Goal: Task Accomplishment & Management: Manage account settings

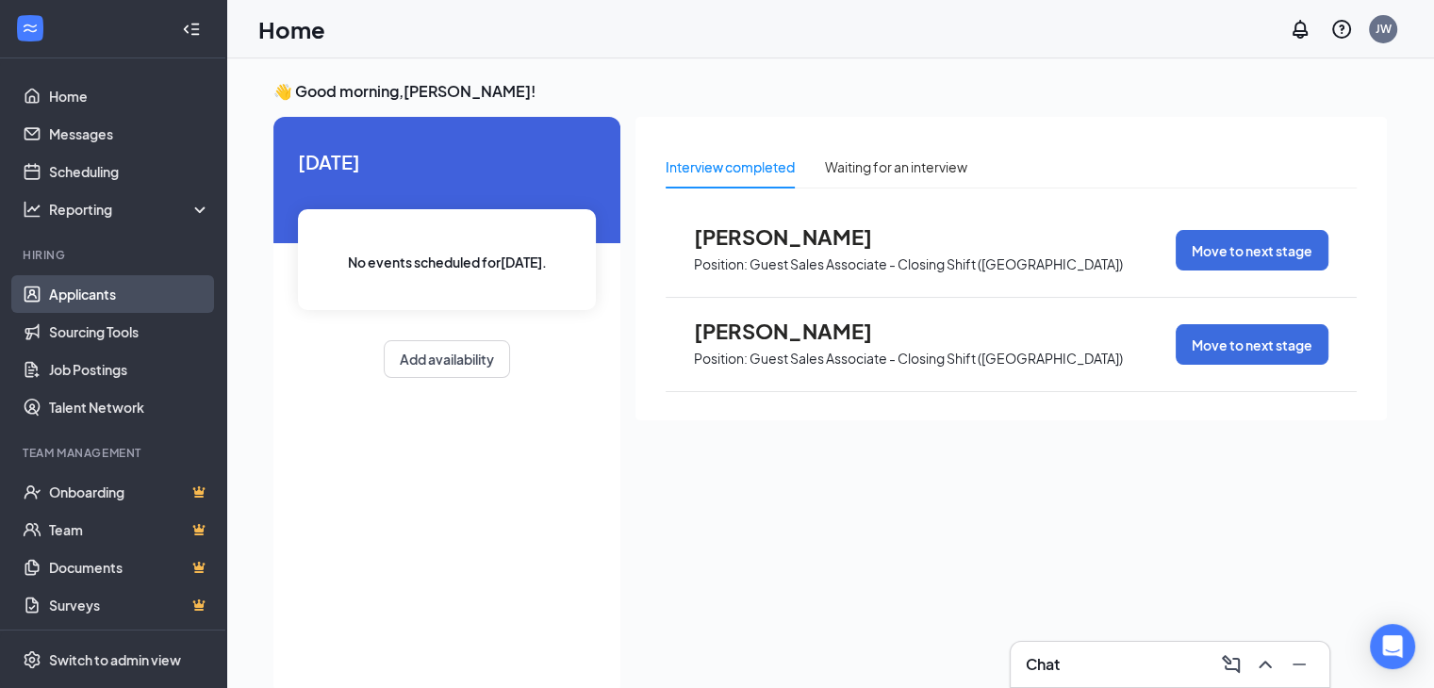
click at [97, 287] on link "Applicants" at bounding box center [129, 294] width 161 height 38
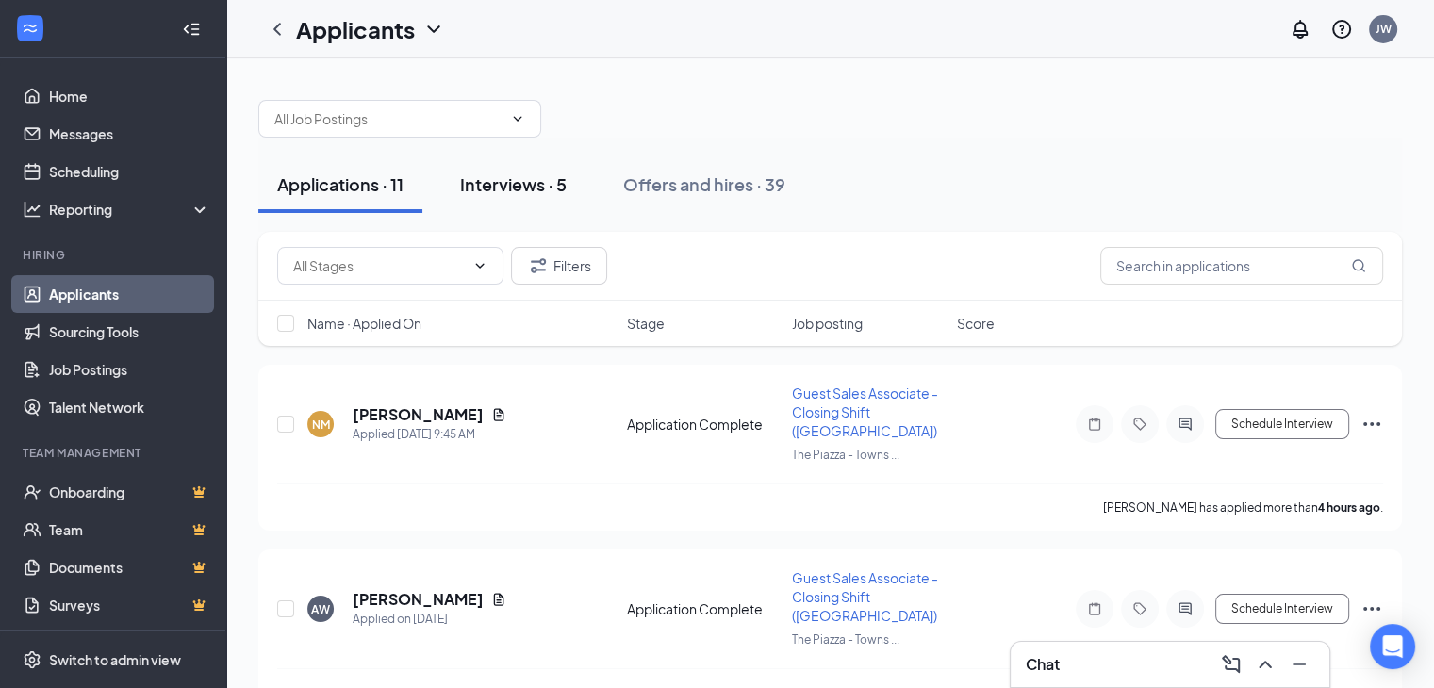
click at [508, 173] on div "Interviews · 5" at bounding box center [513, 184] width 107 height 24
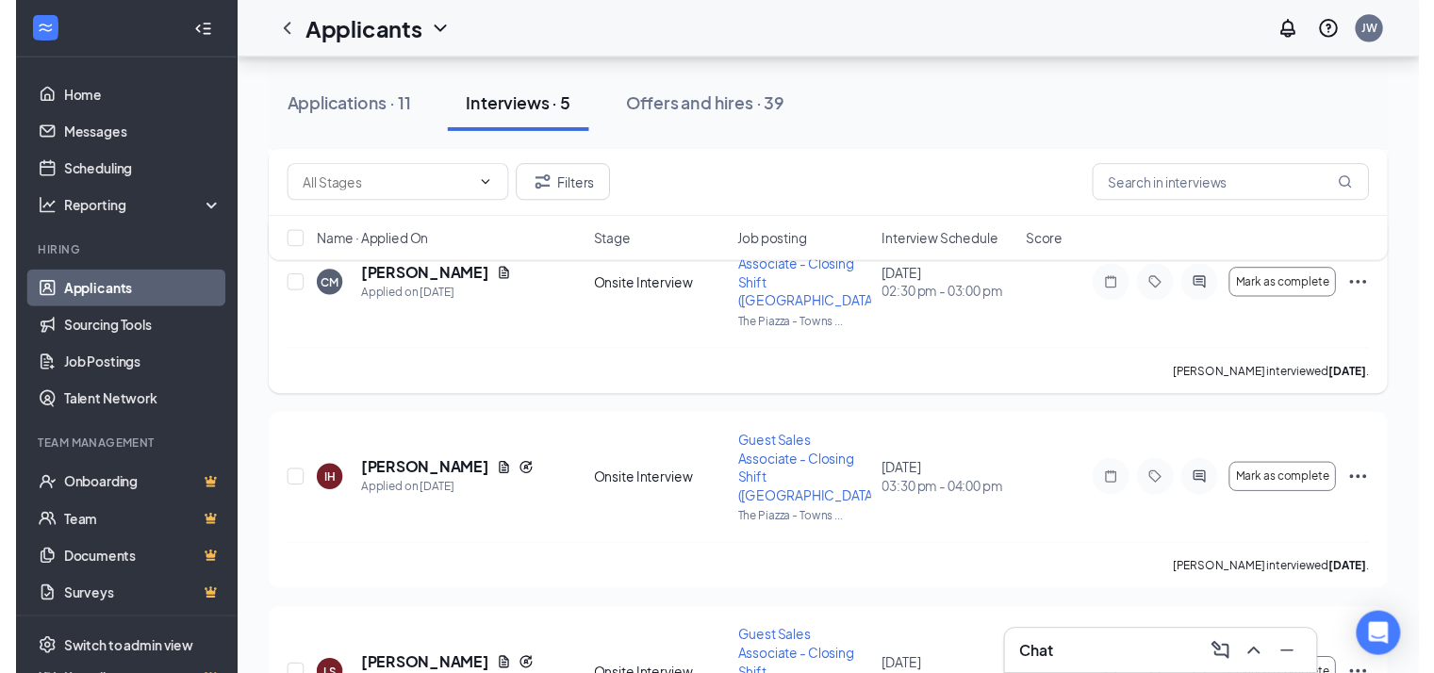
scroll to position [471, 0]
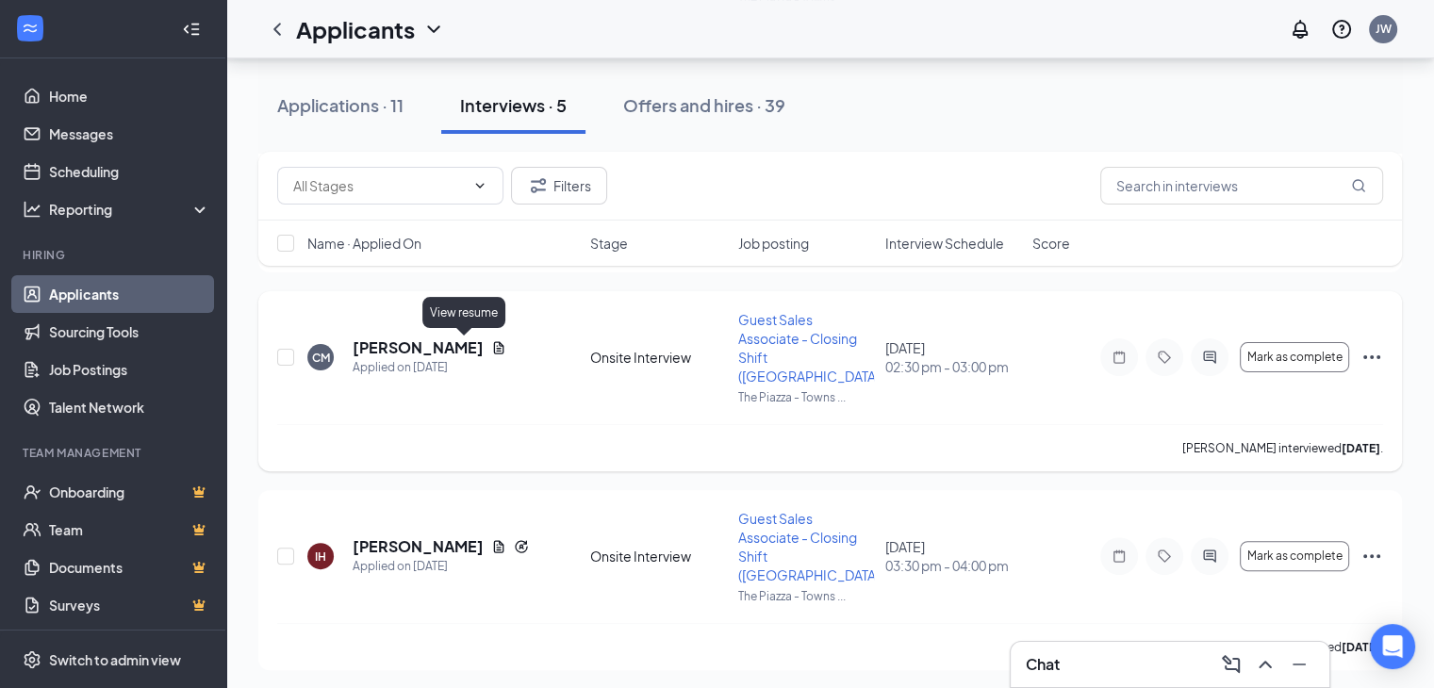
click at [491, 352] on icon "Document" at bounding box center [498, 347] width 15 height 15
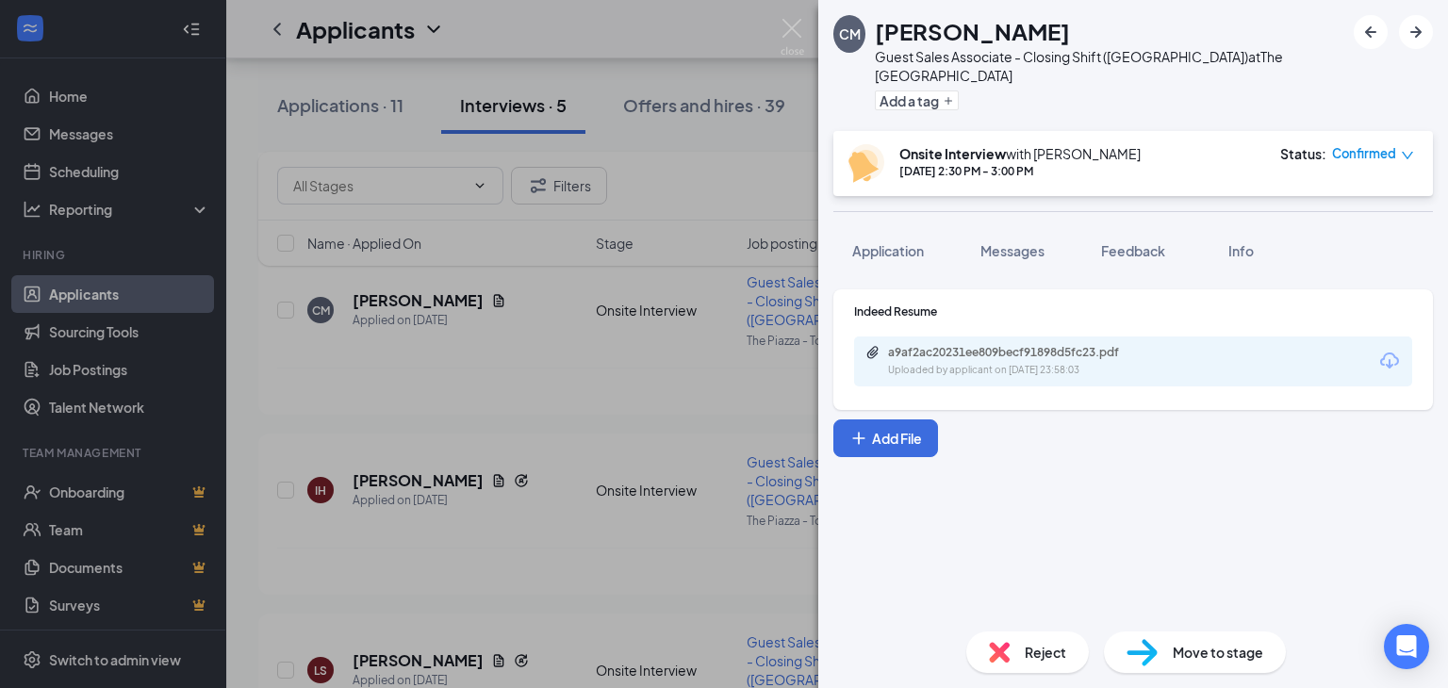
click at [992, 345] on div "a9af2ac20231ee809becf91898d5fc23.pdf" at bounding box center [1020, 352] width 264 height 15
click at [788, 21] on img at bounding box center [792, 37] width 24 height 37
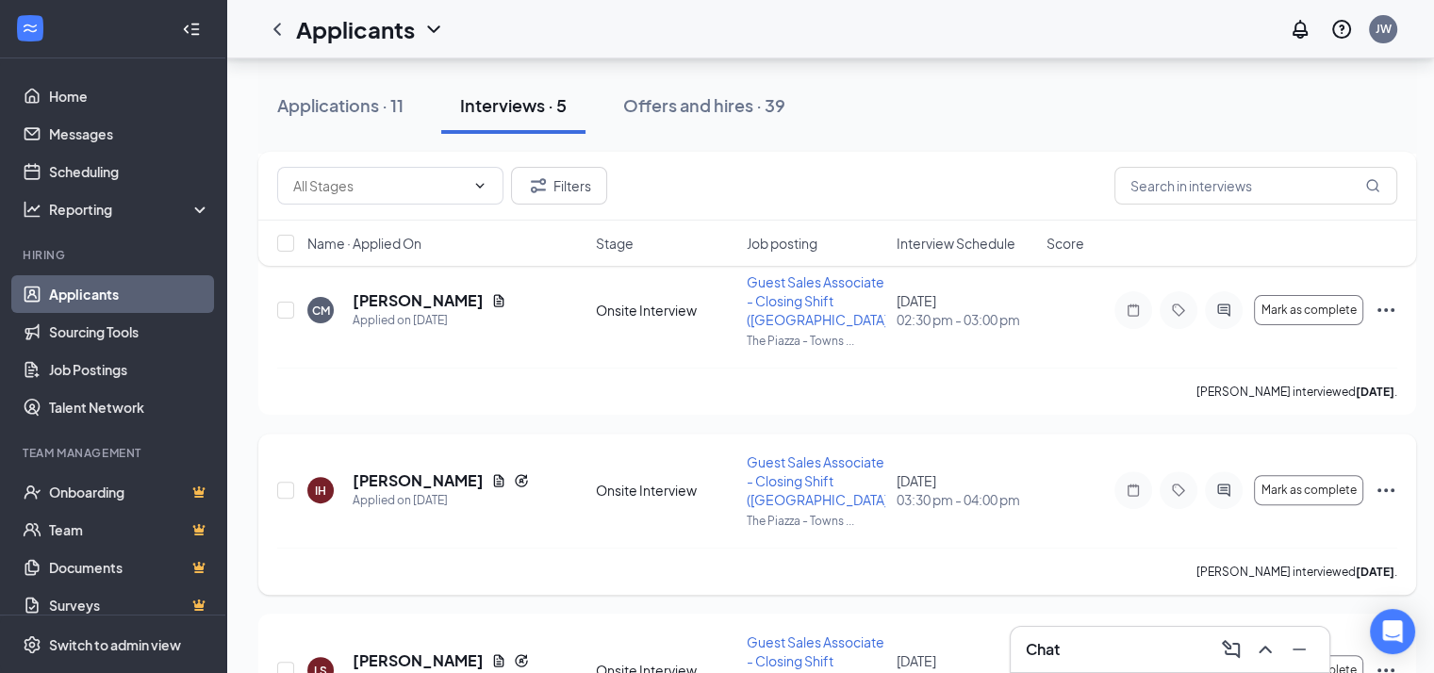
click at [1391, 485] on icon "Ellipses" at bounding box center [1385, 490] width 23 height 23
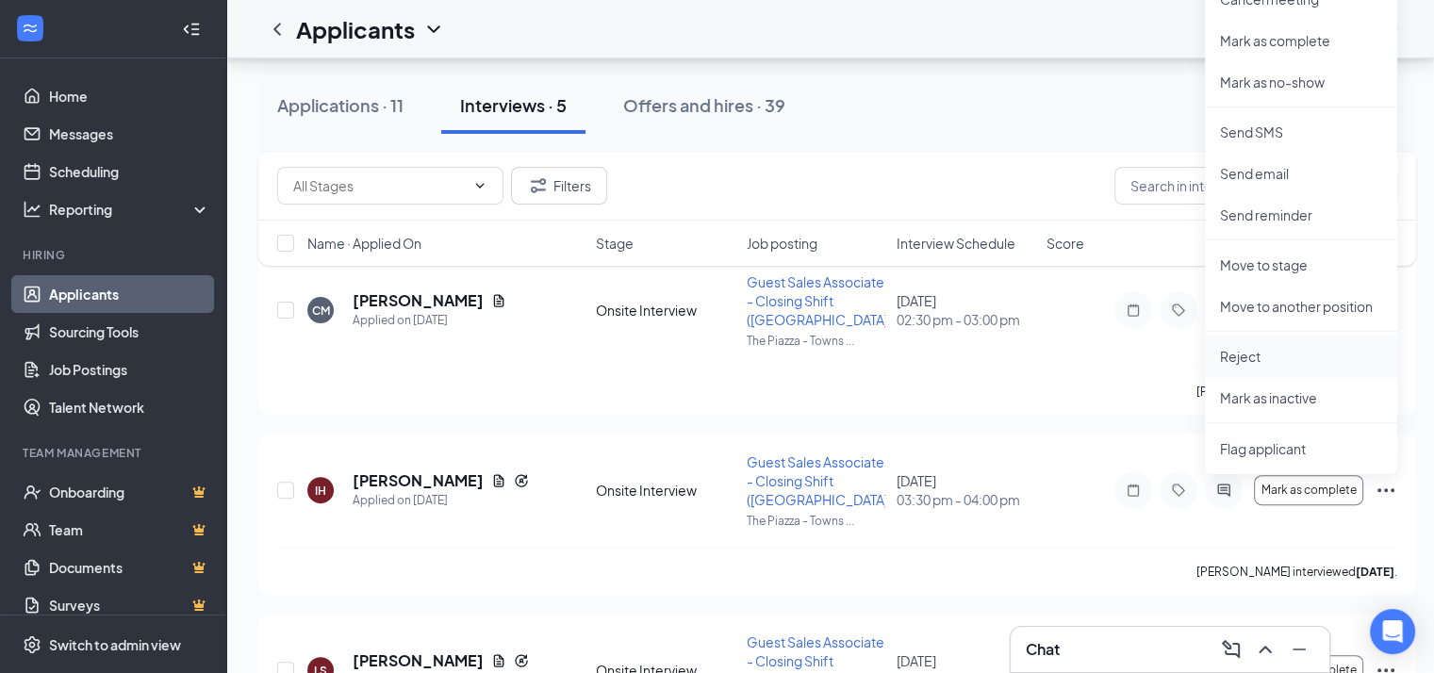
click at [1278, 353] on p "Reject" at bounding box center [1301, 356] width 162 height 19
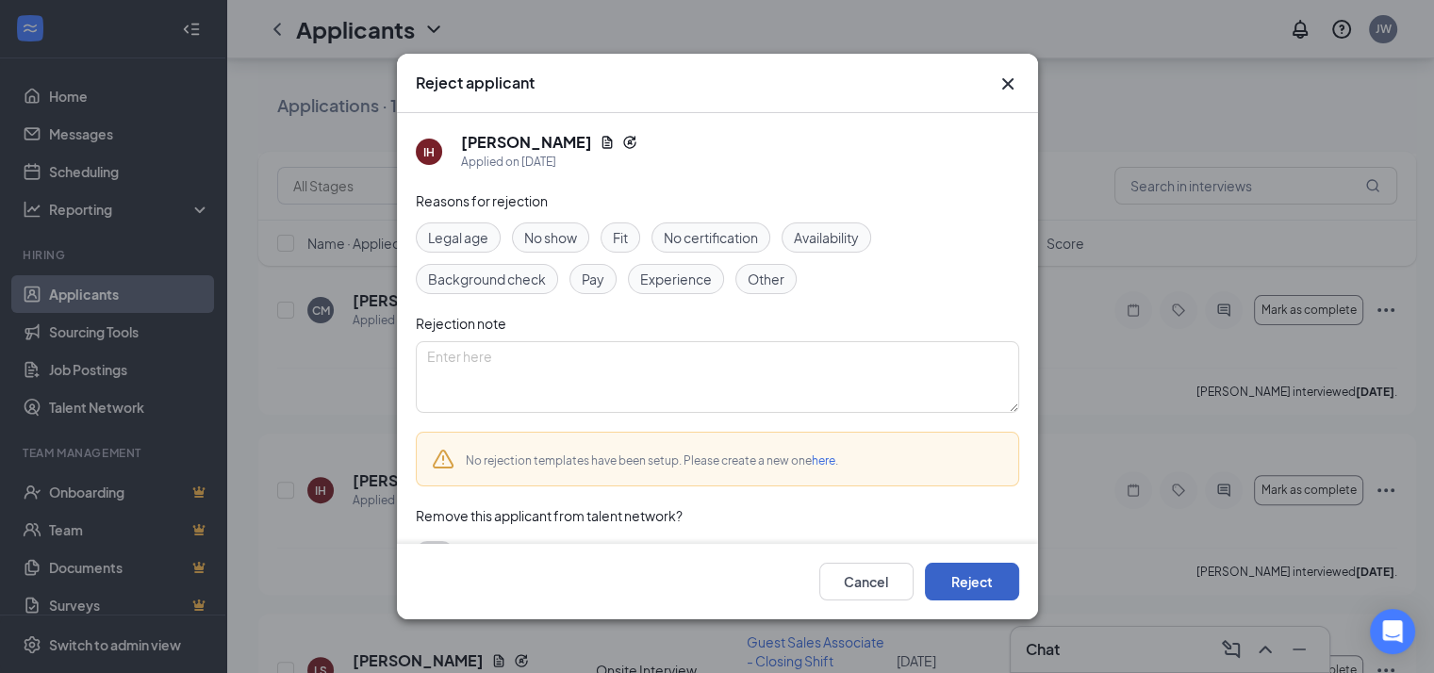
click at [974, 579] on button "Reject" at bounding box center [972, 582] width 94 height 38
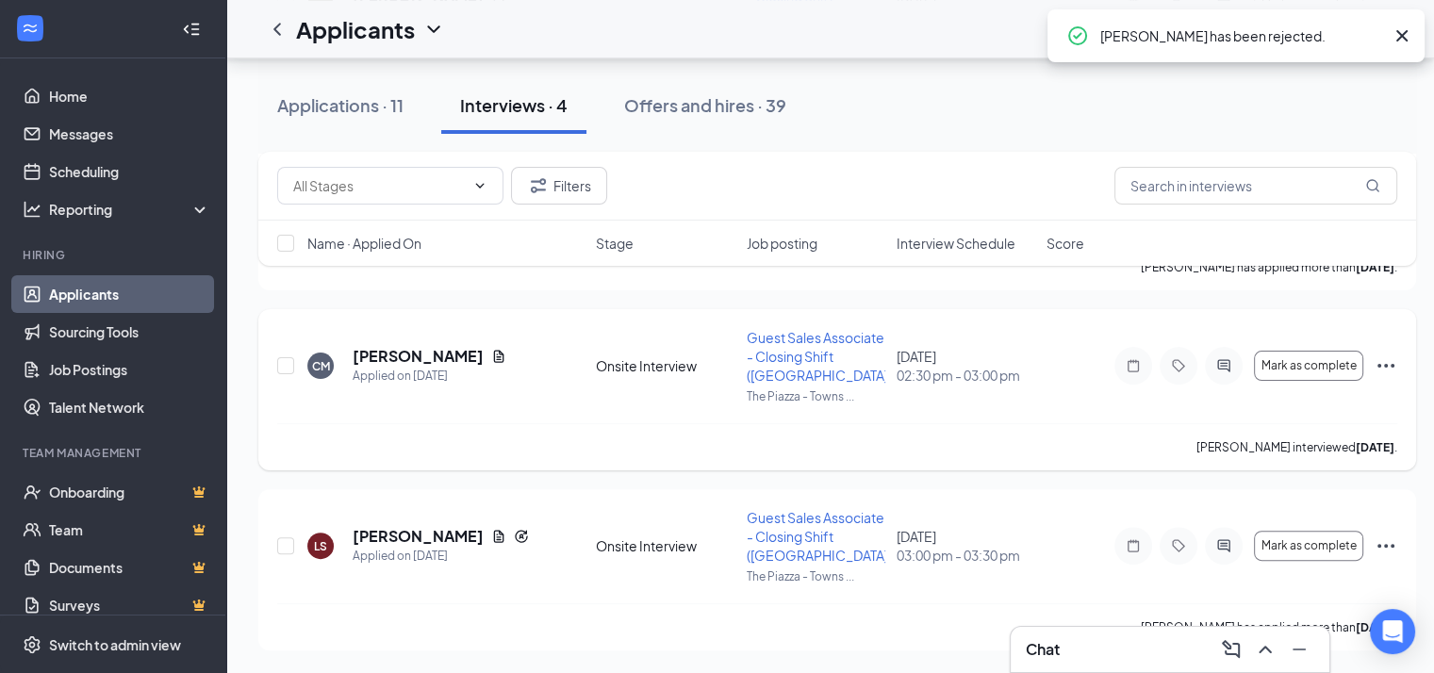
scroll to position [414, 0]
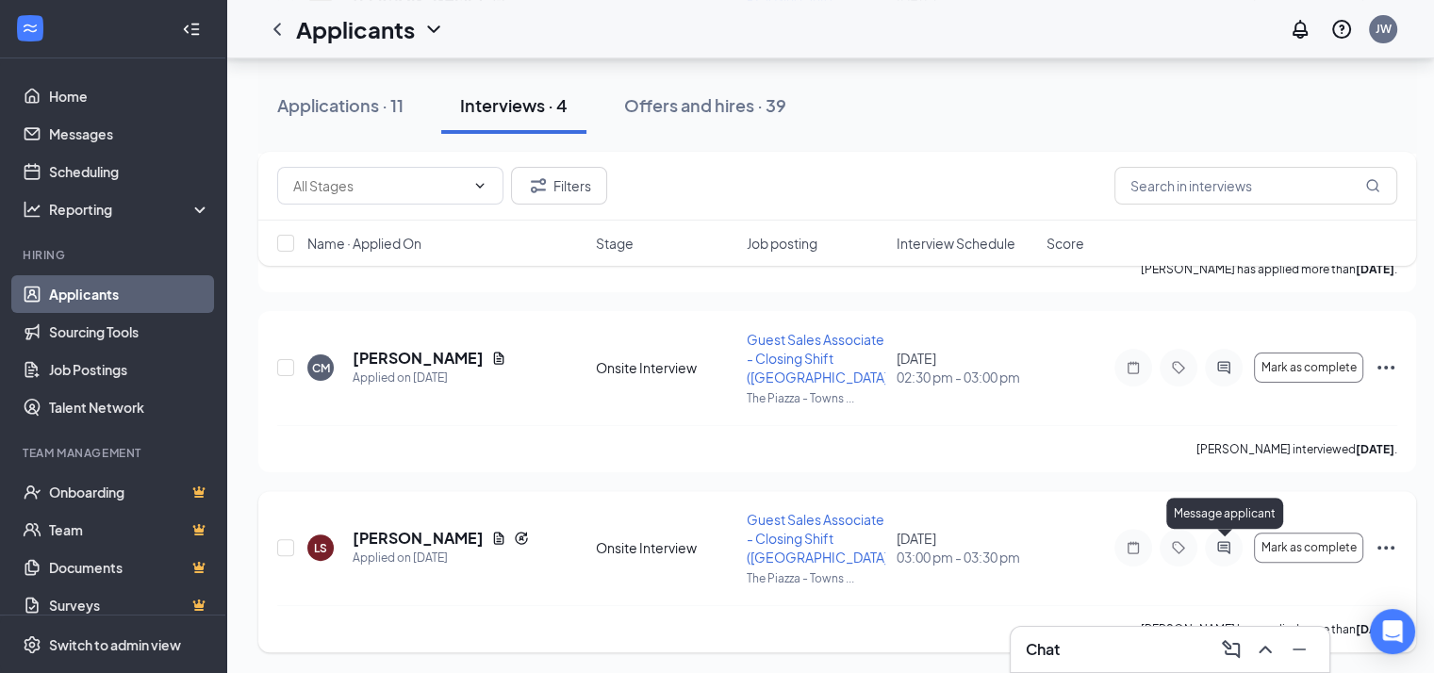
click at [1217, 543] on icon "ActiveChat" at bounding box center [1223, 547] width 23 height 15
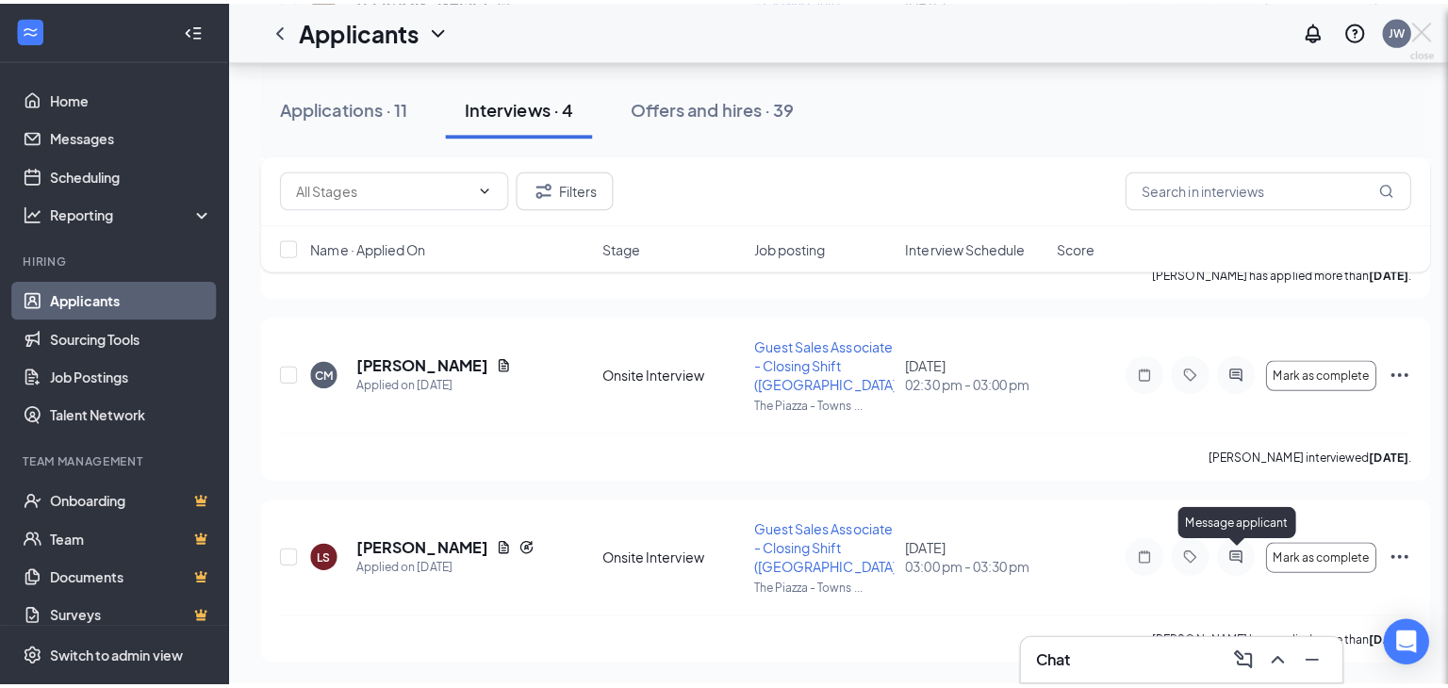
scroll to position [400, 0]
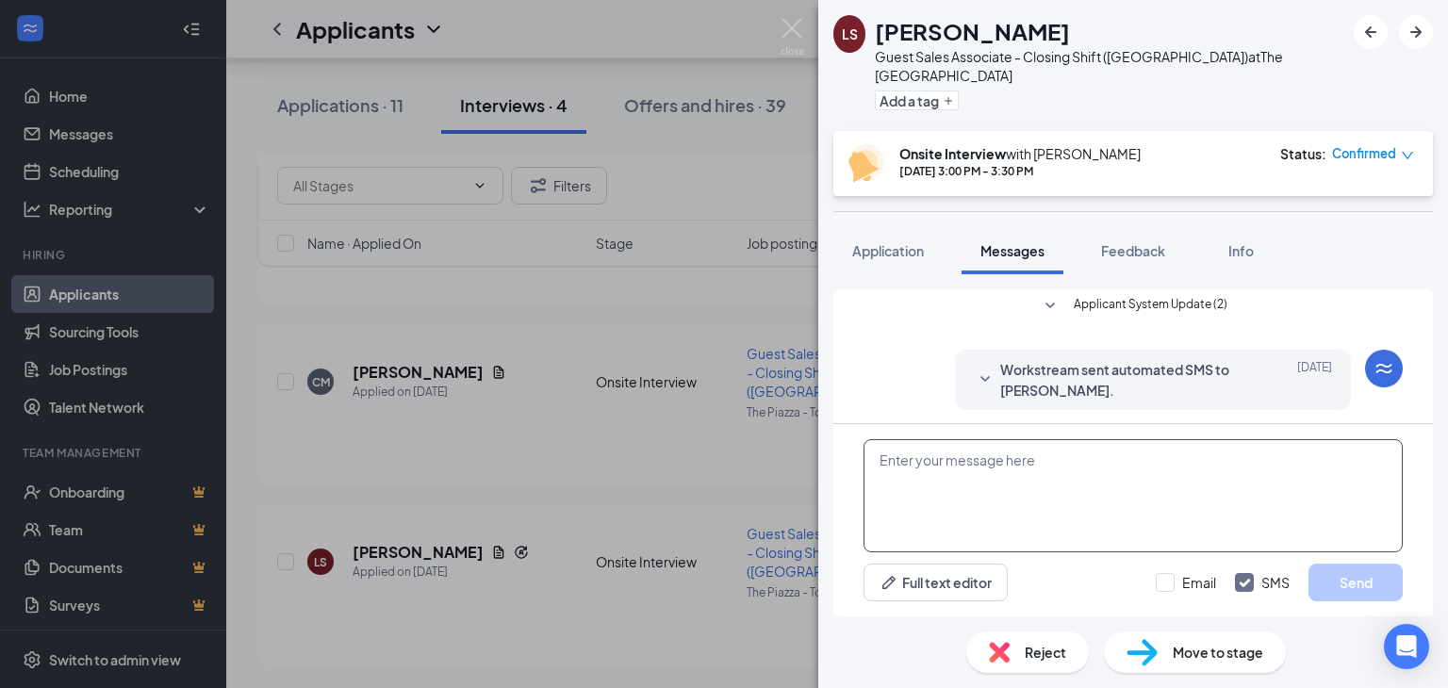
click at [1068, 476] on textarea at bounding box center [1132, 495] width 539 height 113
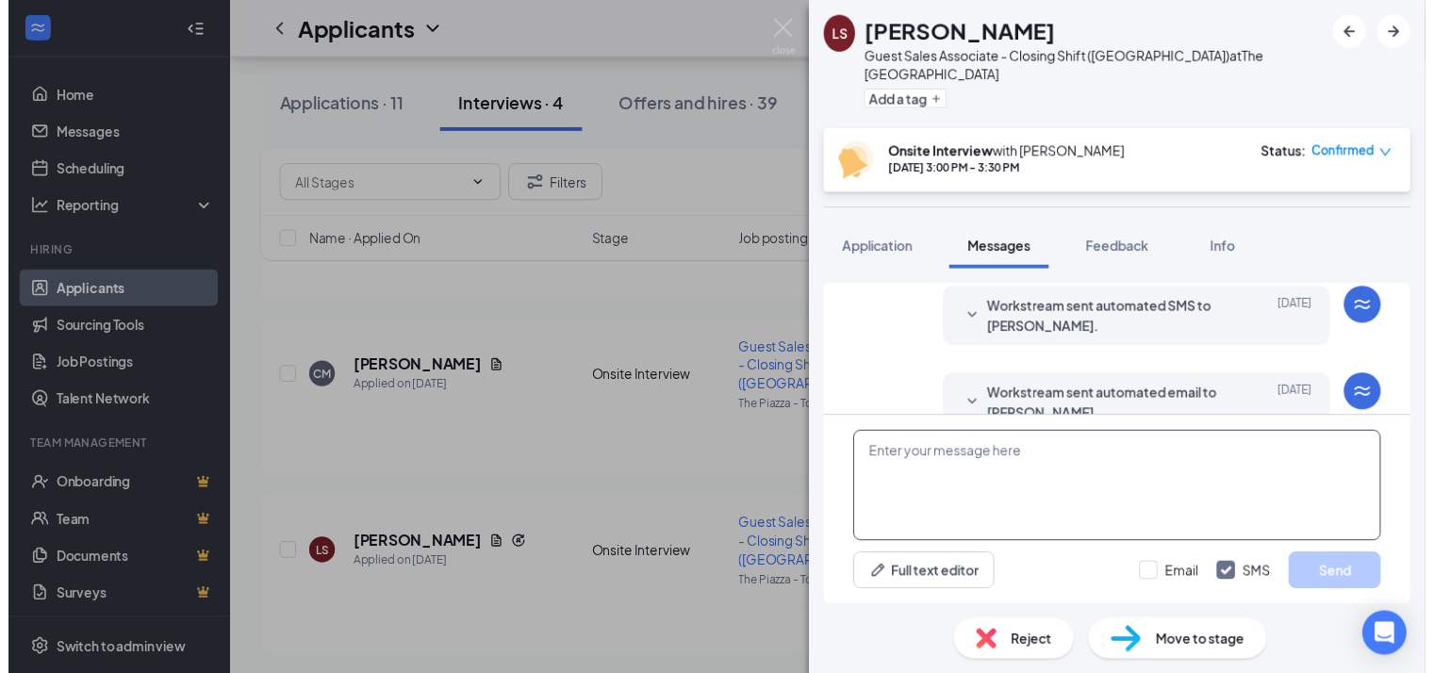
scroll to position [928, 0]
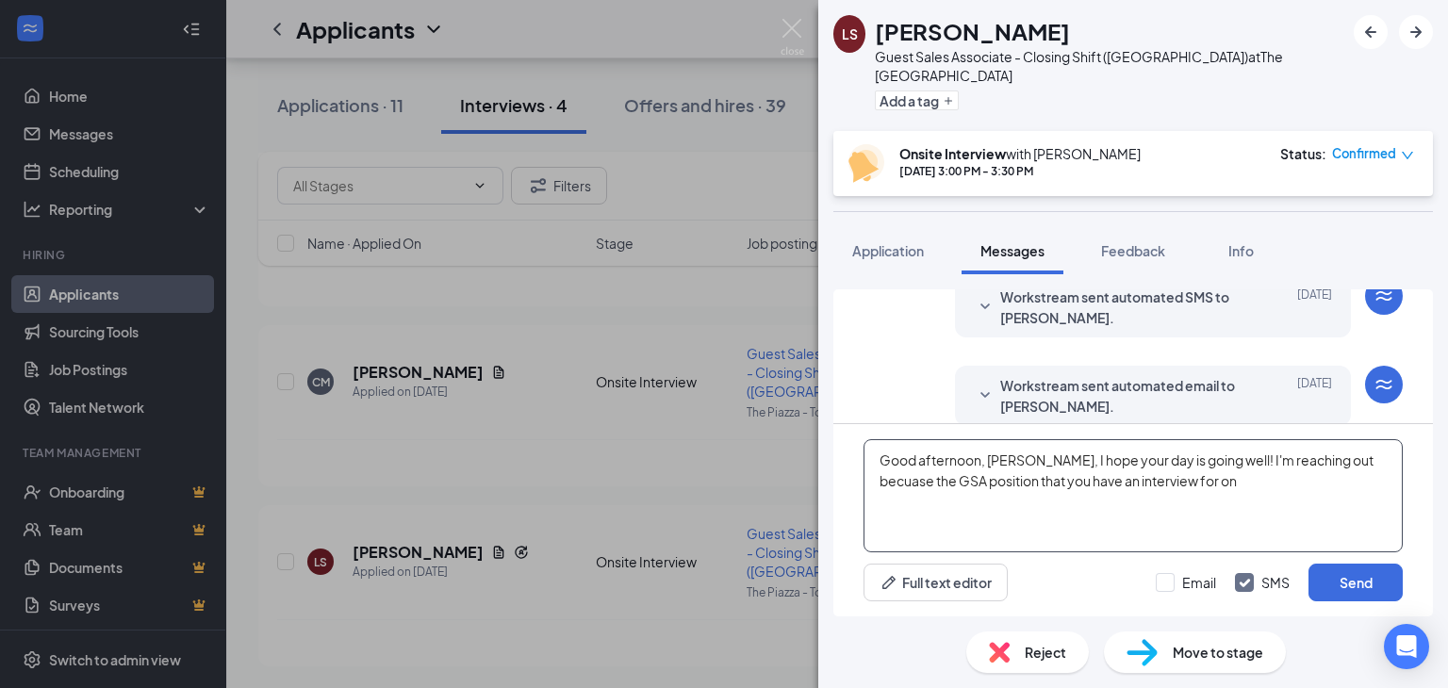
drag, startPoint x: 996, startPoint y: 506, endPoint x: 834, endPoint y: 461, distance: 168.3
click at [754, 473] on div "LS [PERSON_NAME] Guest Sales Associate - Closing Shift ([GEOGRAPHIC_DATA]) at T…" at bounding box center [724, 344] width 1448 height 688
click at [1240, 494] on textarea "Good afternoon, [PERSON_NAME], I hope your day is going well! I'm reaching out …" at bounding box center [1132, 495] width 539 height 113
drag, startPoint x: 1207, startPoint y: 482, endPoint x: 926, endPoint y: 470, distance: 282.1
click at [881, 451] on textarea "Good afternoon, [PERSON_NAME], I hope your day is going well! I'm reaching out …" at bounding box center [1132, 495] width 539 height 113
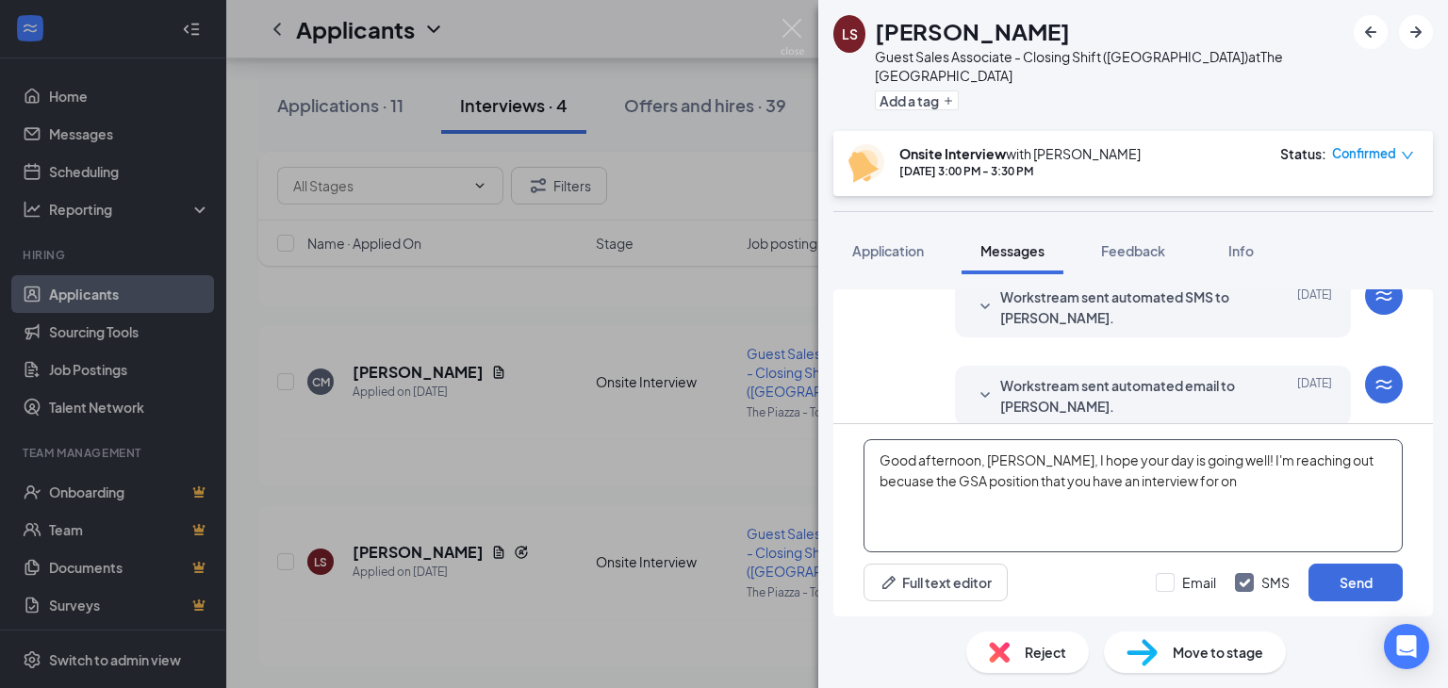
type textarea "Good afternoon, [PERSON_NAME], I hope your day is going well! I'm reaching out …"
click at [796, 19] on img at bounding box center [792, 37] width 24 height 37
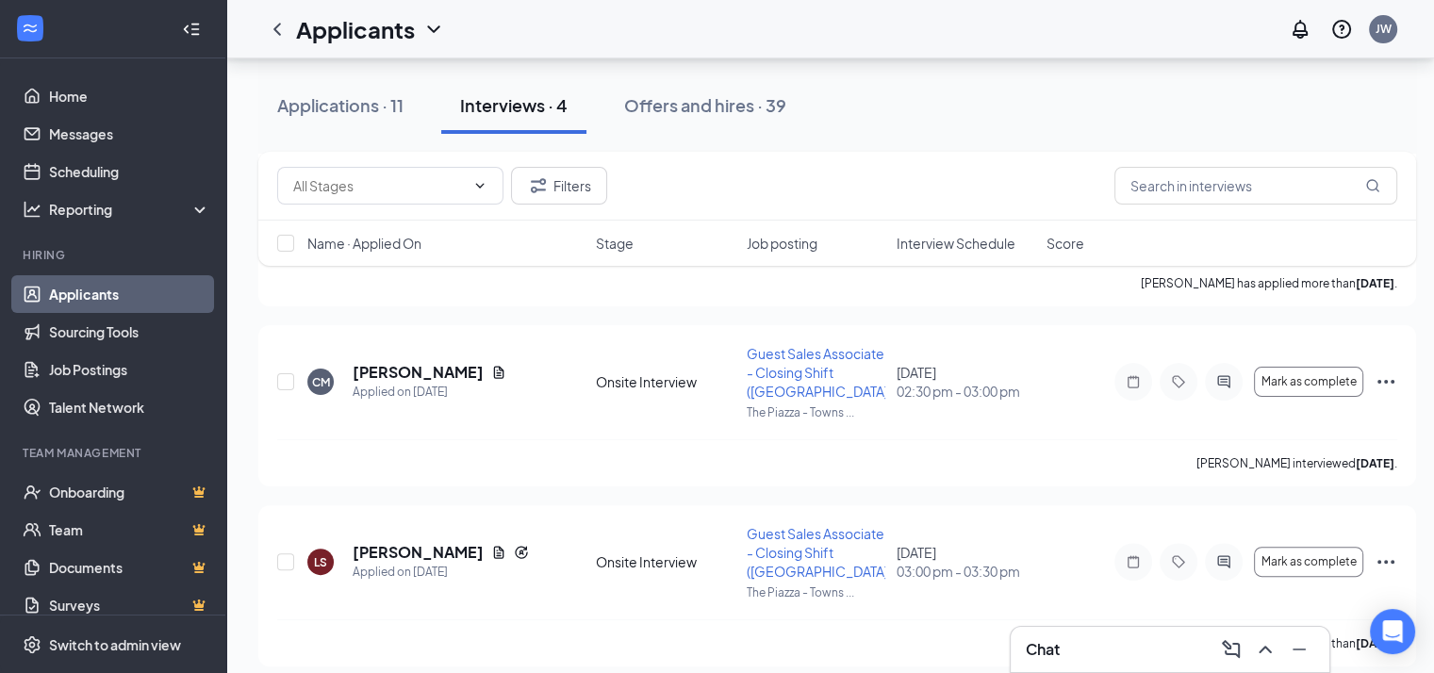
click at [1073, 640] on div "Chat" at bounding box center [1170, 649] width 288 height 30
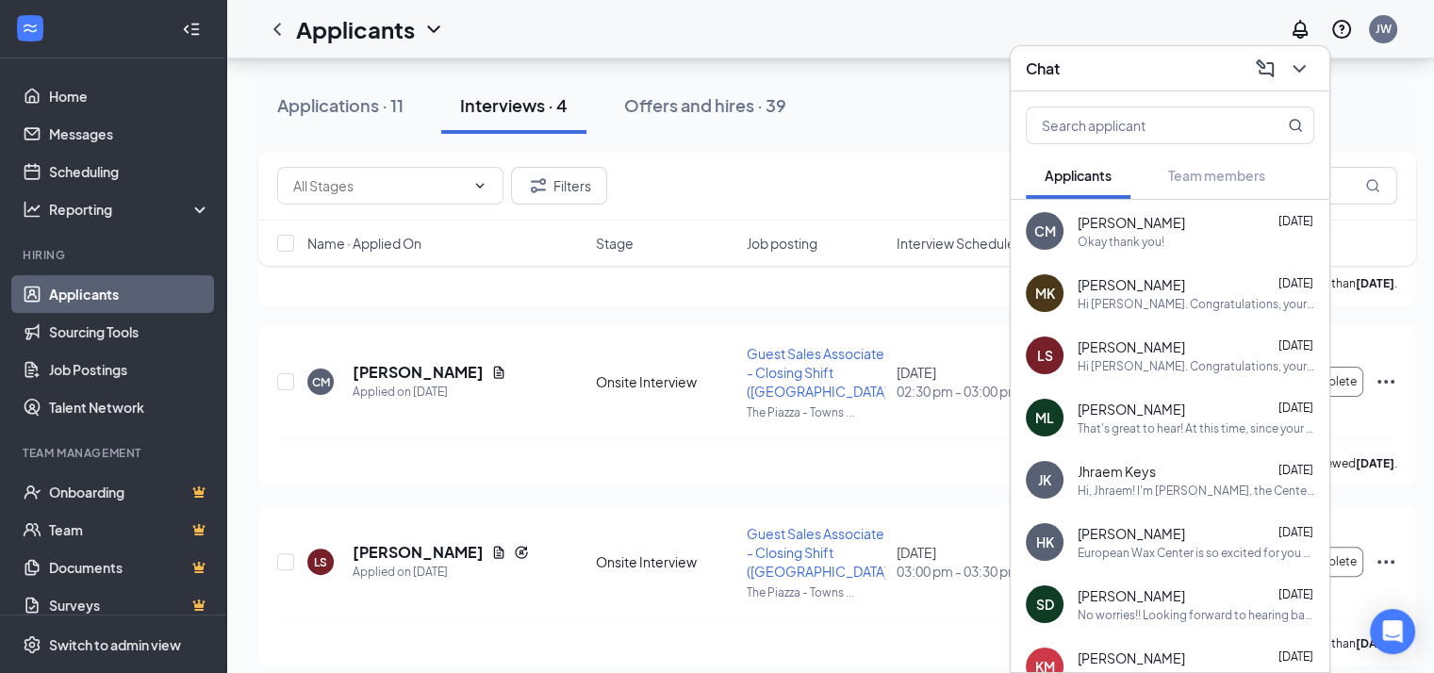
click at [1172, 359] on div "Hi [PERSON_NAME]. Congratulations, your meeting with European Wax Center for Gu…" at bounding box center [1195, 366] width 237 height 16
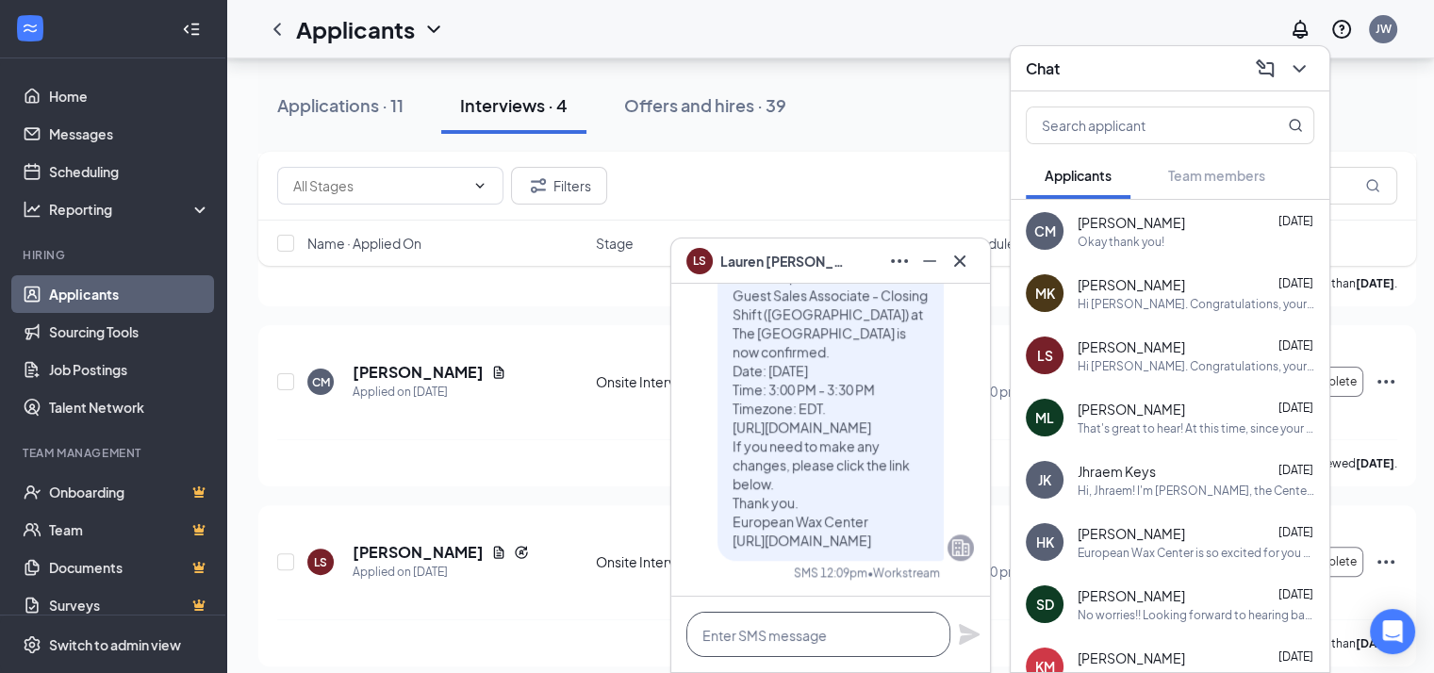
click at [823, 631] on textarea at bounding box center [818, 634] width 264 height 45
paste textarea "Good afternoon, [PERSON_NAME], I hope your day is going well! I'm reaching out …"
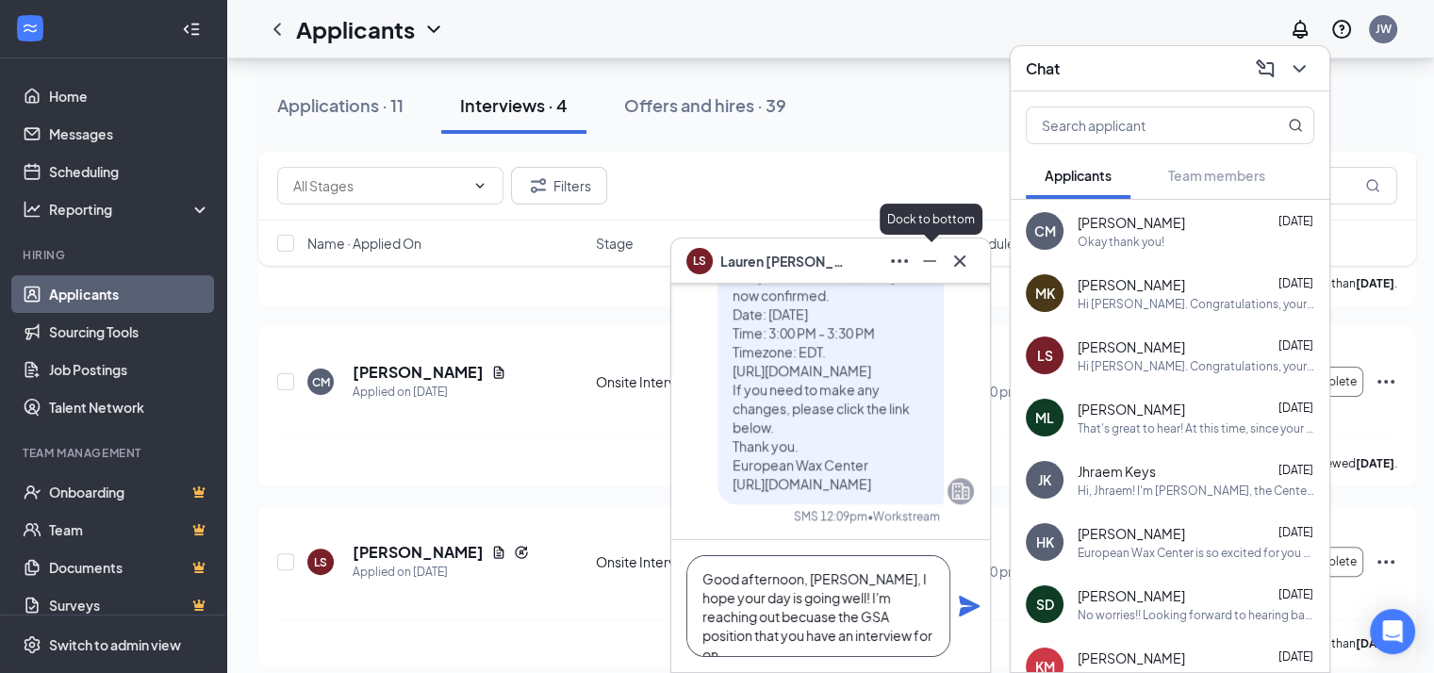
type textarea "Good afternoon, [PERSON_NAME], I hope your day is going well! I'm reaching out …"
click at [935, 257] on icon "Minimize" at bounding box center [929, 261] width 23 height 23
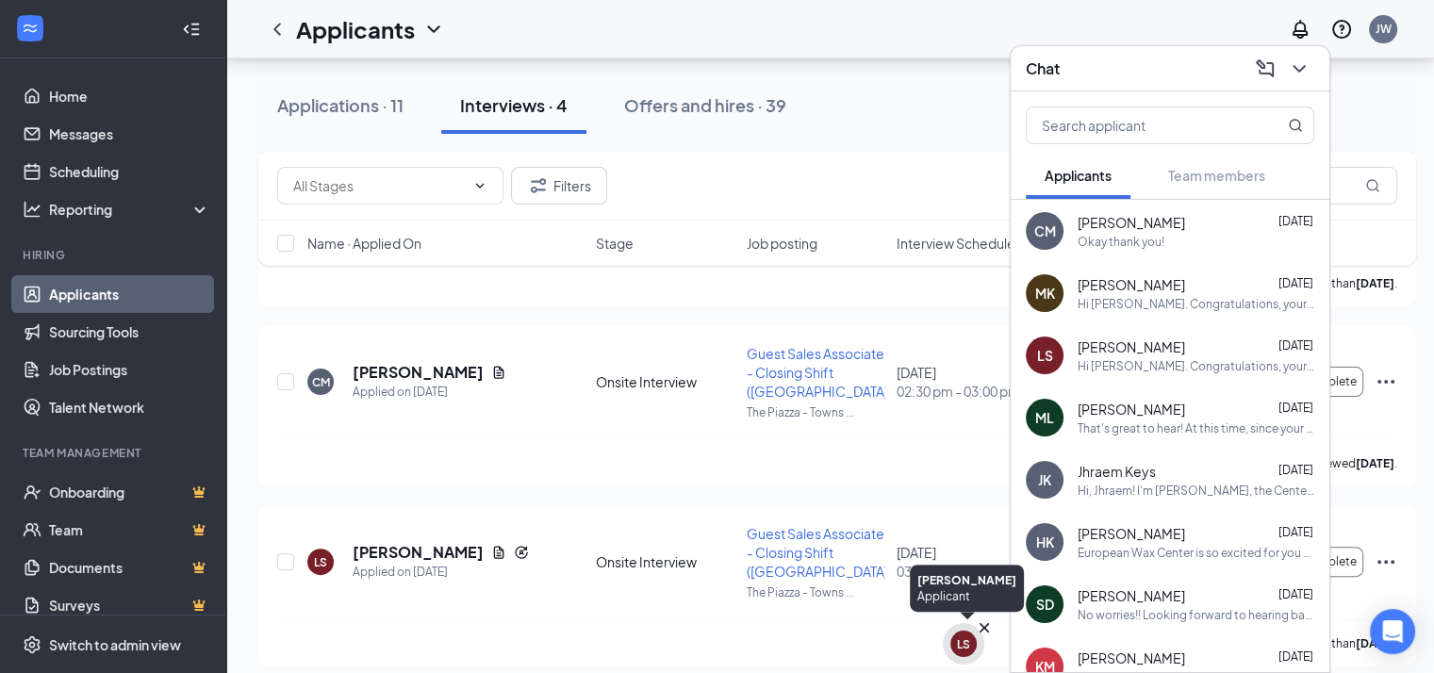
click at [957, 642] on div "LS" at bounding box center [963, 644] width 13 height 16
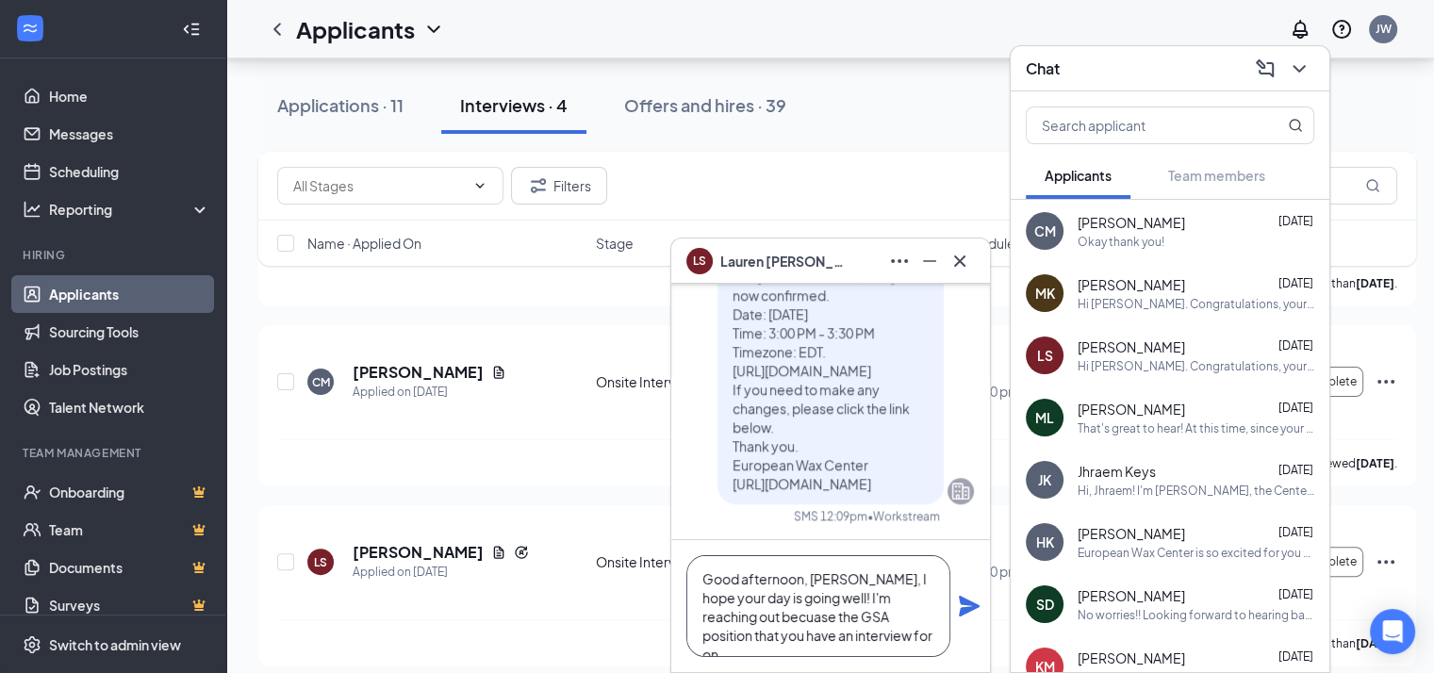
click at [893, 638] on textarea "Good afternoon, [PERSON_NAME], I hope your day is going well! I'm reaching out …" at bounding box center [818, 606] width 264 height 102
drag, startPoint x: 845, startPoint y: 634, endPoint x: 669, endPoint y: 544, distance: 197.3
click at [670, 544] on div "LS [PERSON_NAME] LS [PERSON_NAME] Applicant Guest Sales Associate - Closing Shi…" at bounding box center [830, 455] width 320 height 435
click at [785, 622] on textarea "Good afternoon, [PERSON_NAME], I hope your day is going well! I'm reaching out …" at bounding box center [818, 606] width 264 height 102
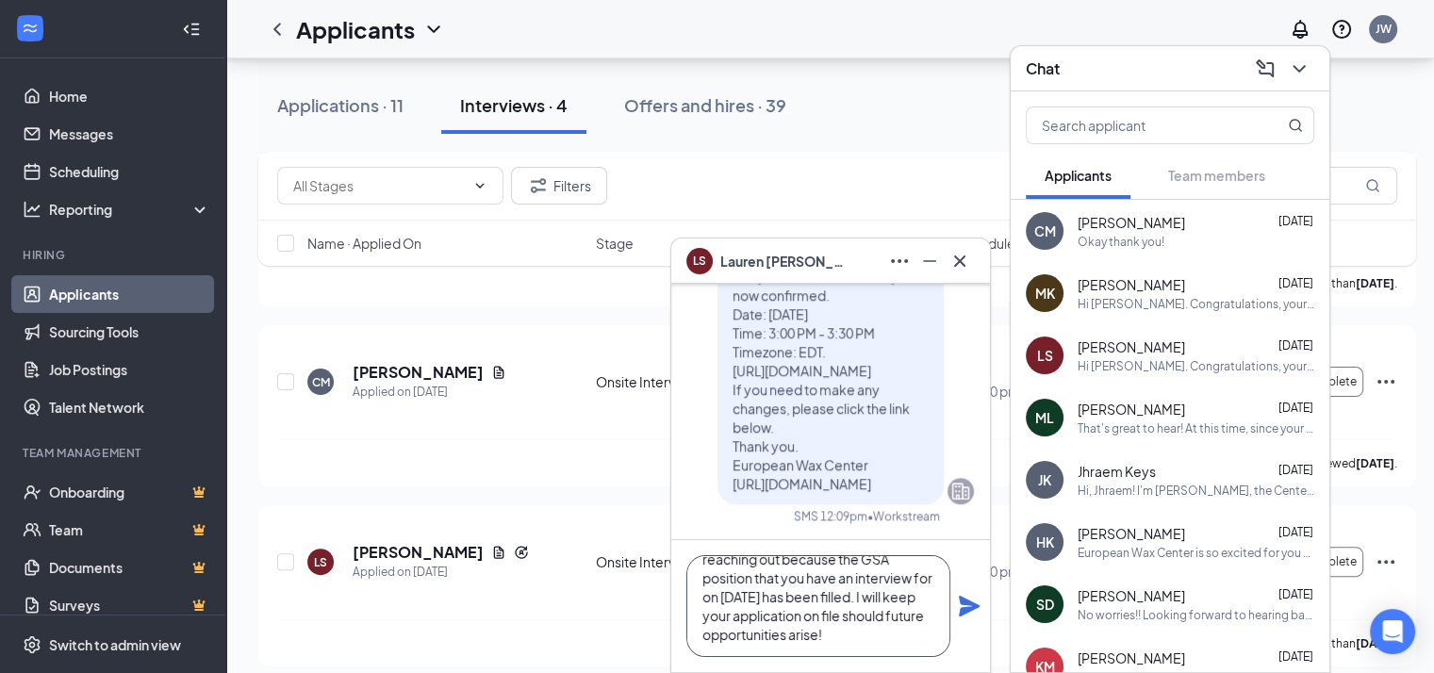
type textarea "Good afternoon, [PERSON_NAME], I hope your day is going well! I'm reaching out …"
click at [966, 608] on icon "Plane" at bounding box center [969, 606] width 21 height 21
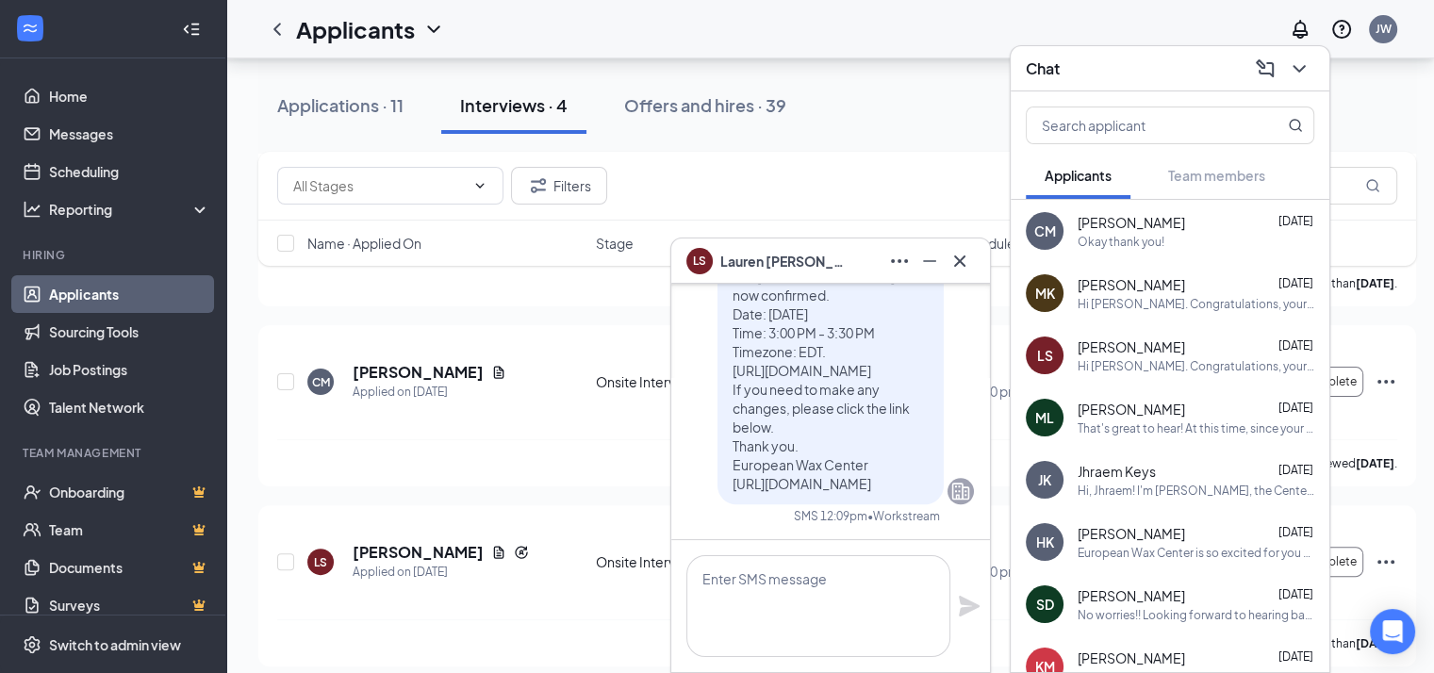
scroll to position [0, 0]
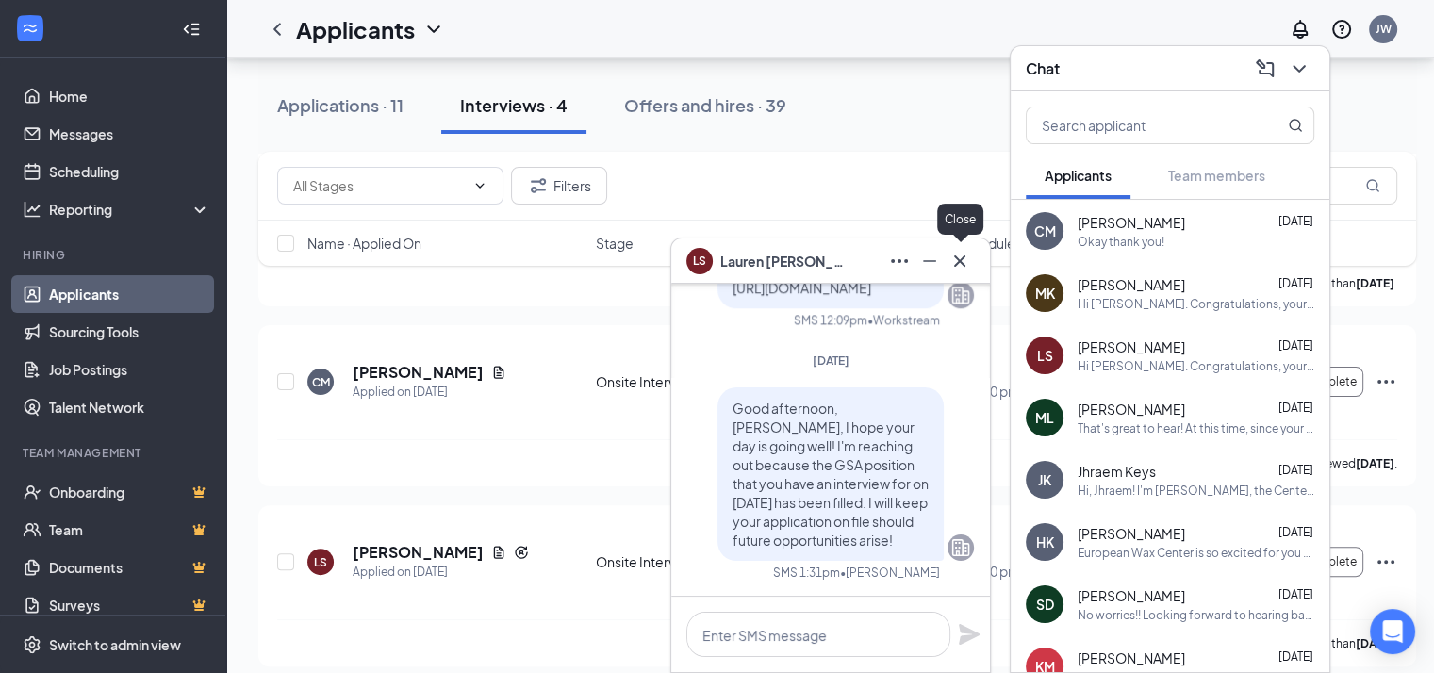
click at [961, 261] on icon "Cross" at bounding box center [959, 261] width 23 height 23
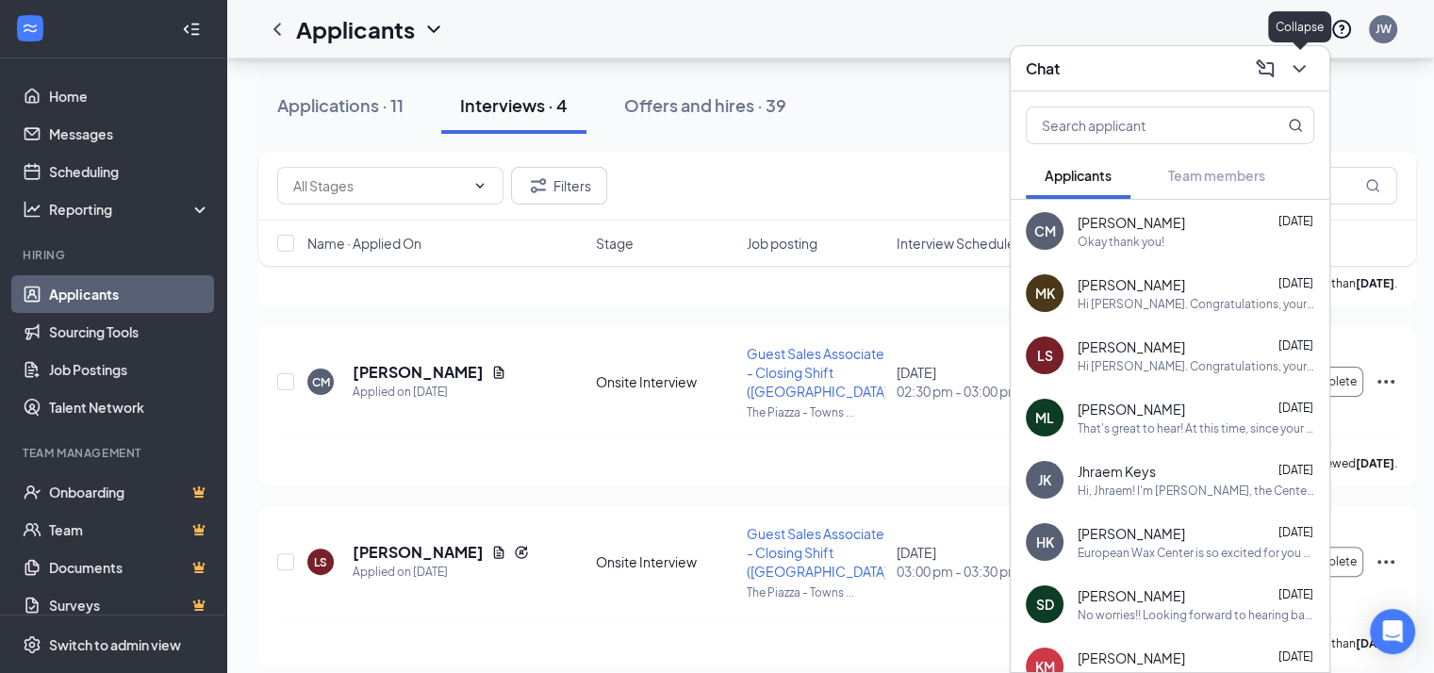
click at [1305, 61] on icon "ChevronDown" at bounding box center [1299, 68] width 23 height 23
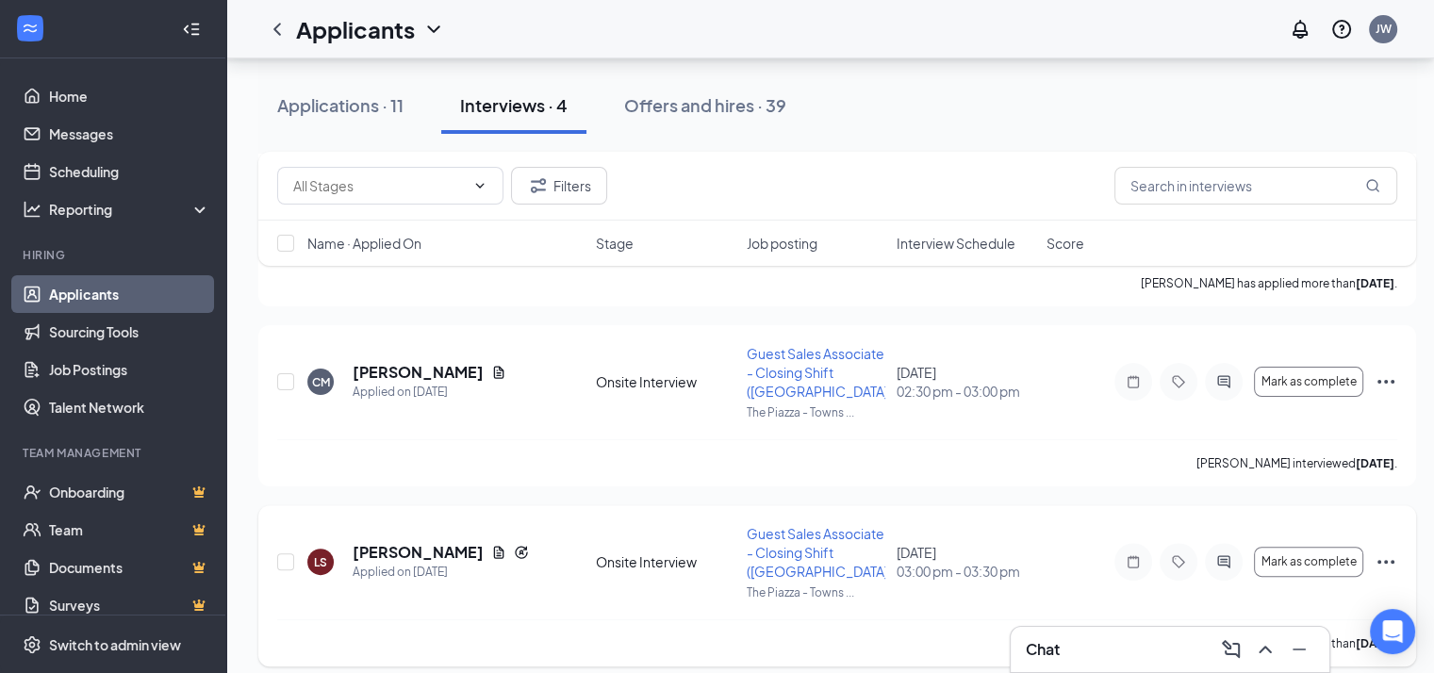
click at [1389, 563] on icon "Ellipses" at bounding box center [1385, 561] width 23 height 23
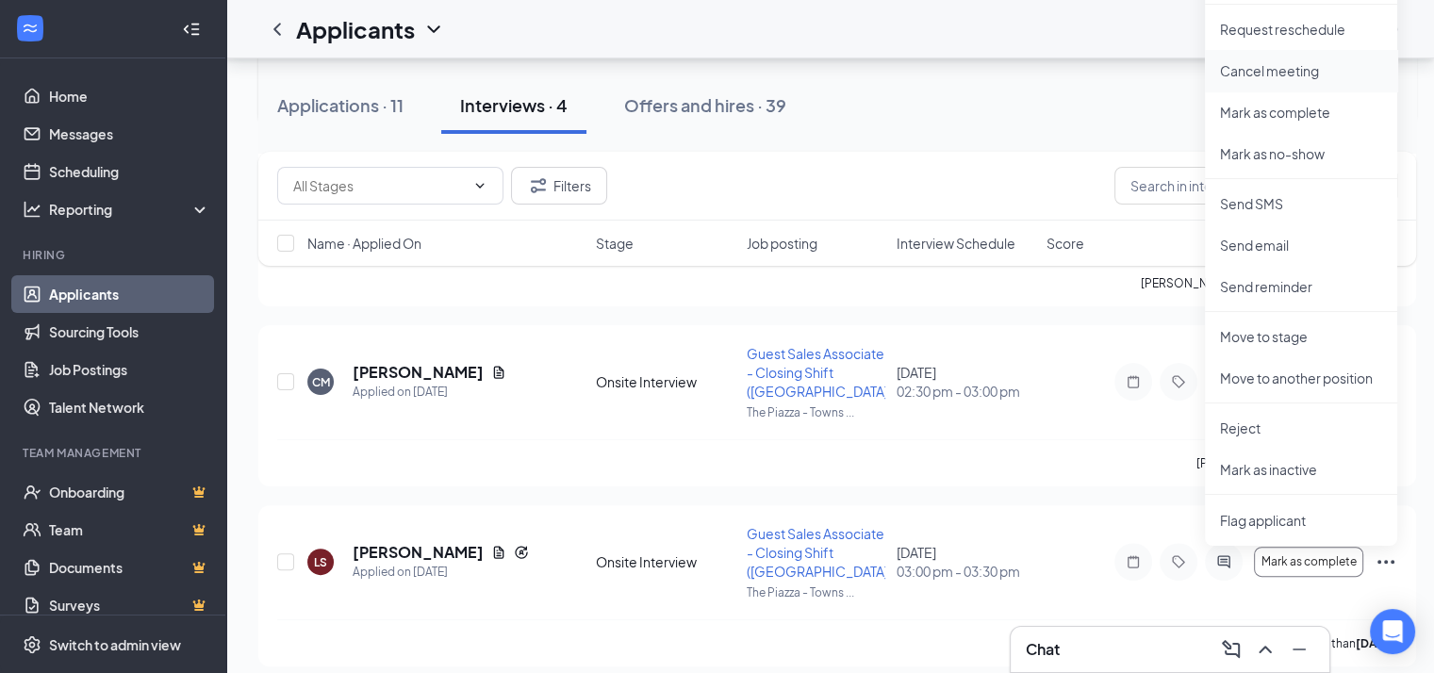
click at [1259, 69] on p "Cancel meeting" at bounding box center [1301, 70] width 162 height 19
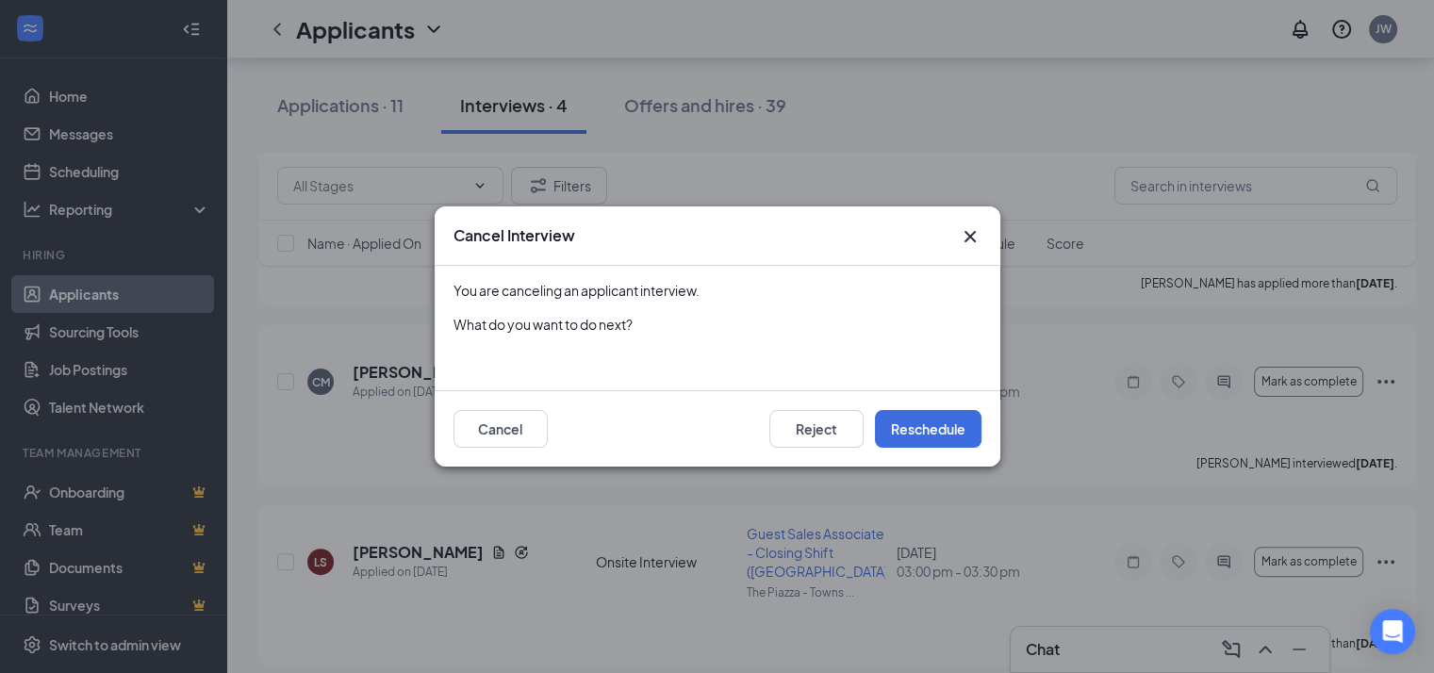
click at [964, 238] on icon "Cross" at bounding box center [970, 236] width 23 height 23
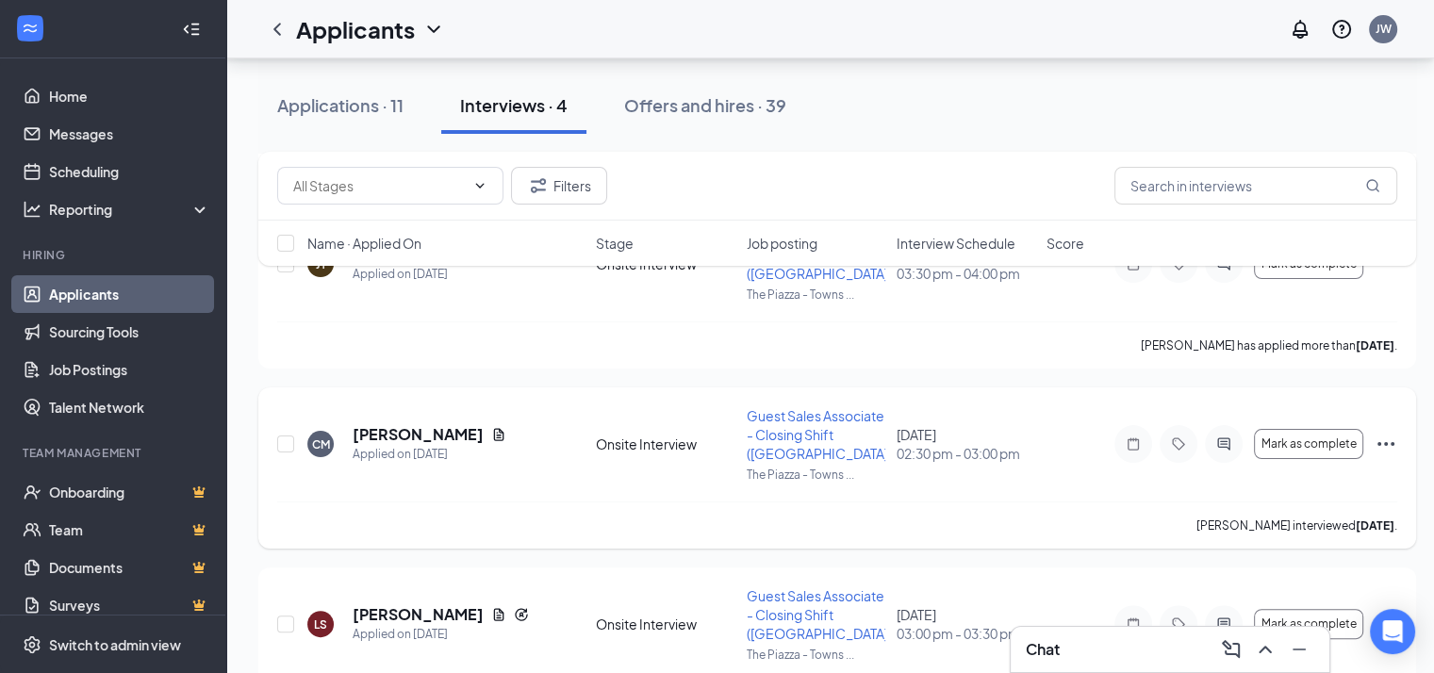
scroll to position [305, 0]
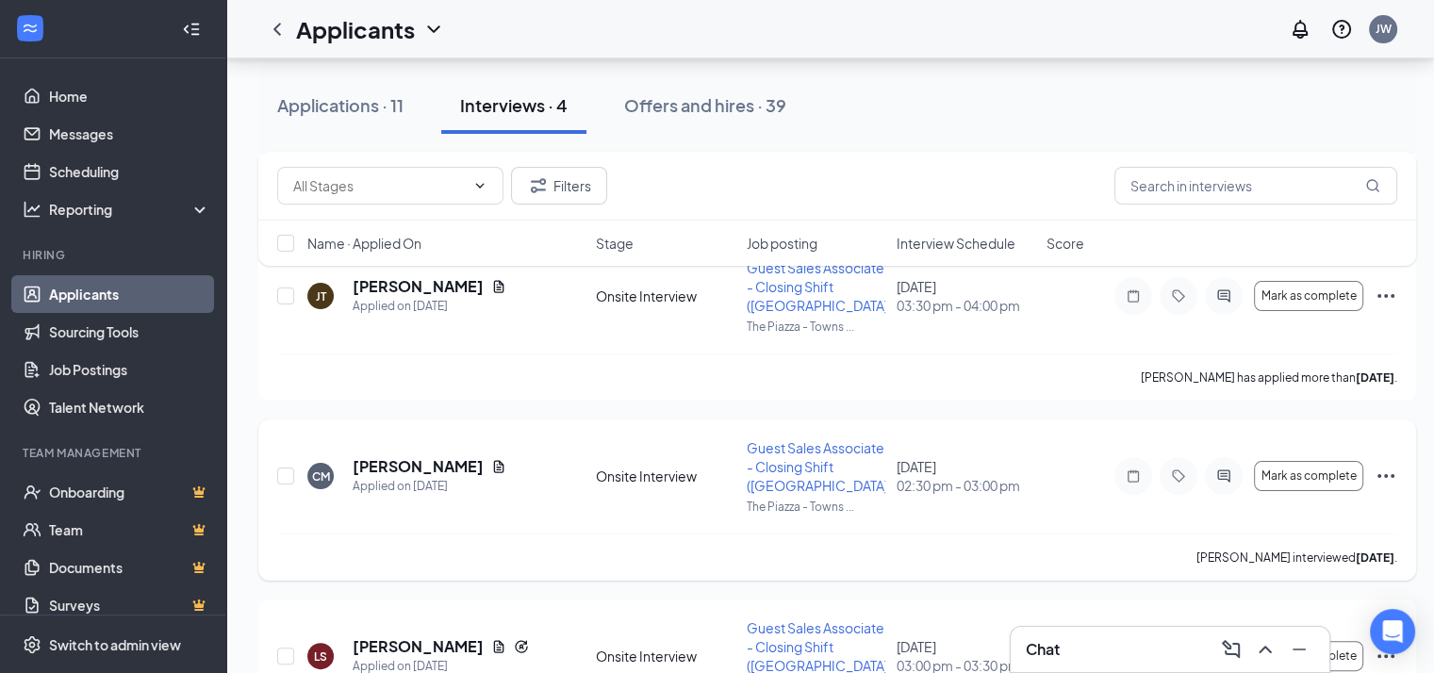
click at [1389, 468] on icon "Ellipses" at bounding box center [1385, 476] width 23 height 23
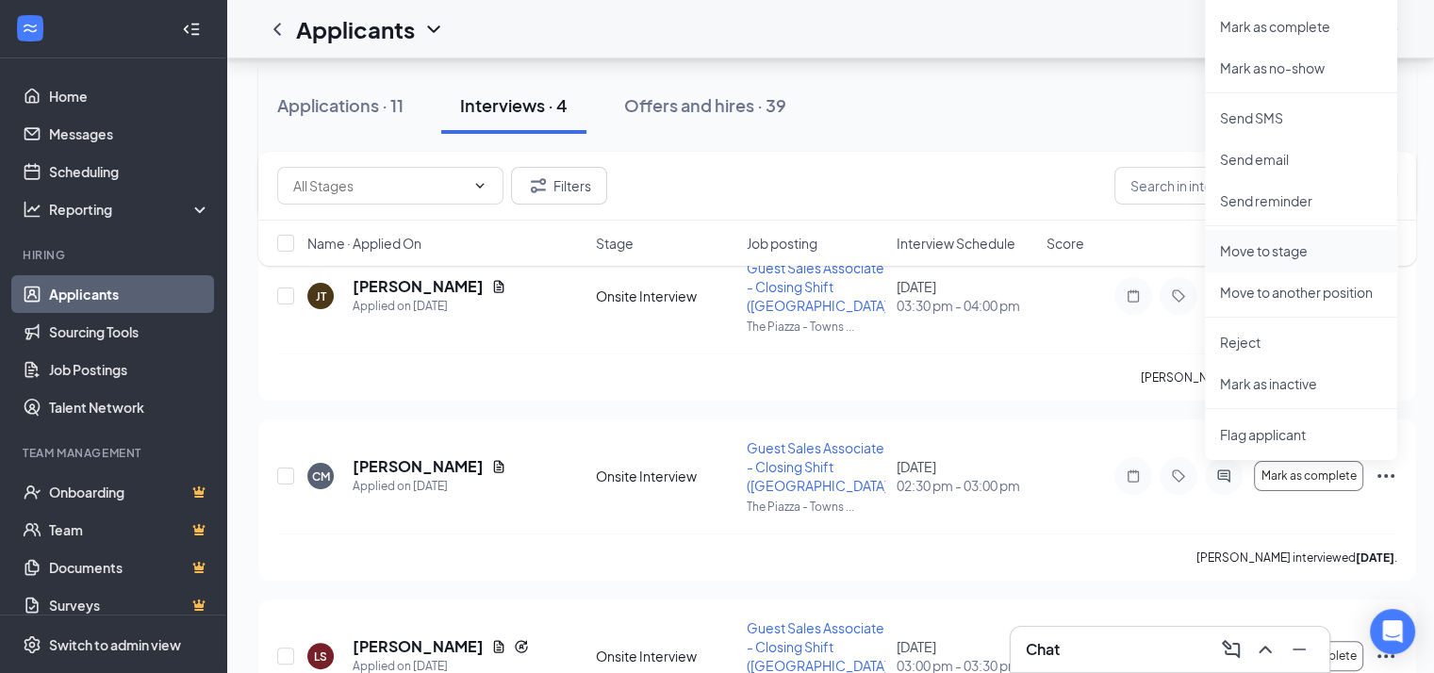
click at [1282, 246] on p "Move to stage" at bounding box center [1301, 250] width 162 height 19
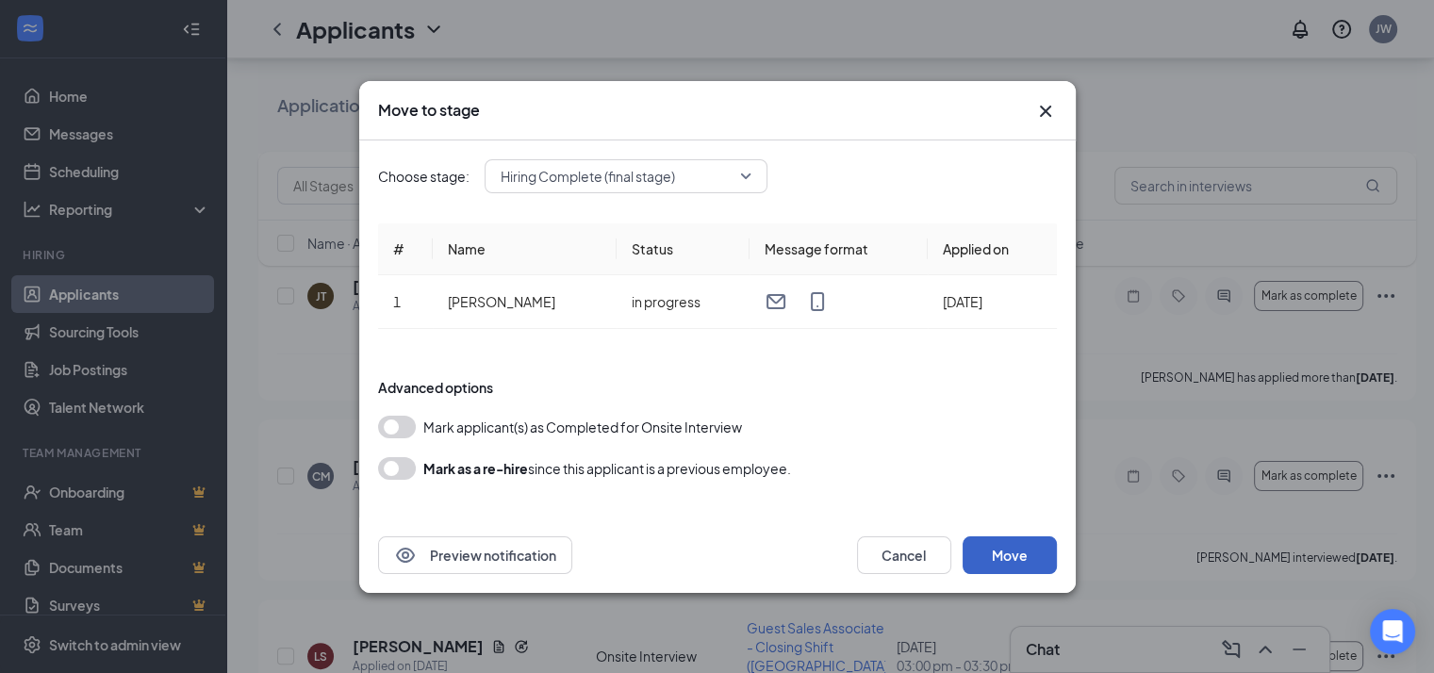
click at [1020, 543] on button "Move" at bounding box center [1009, 555] width 94 height 38
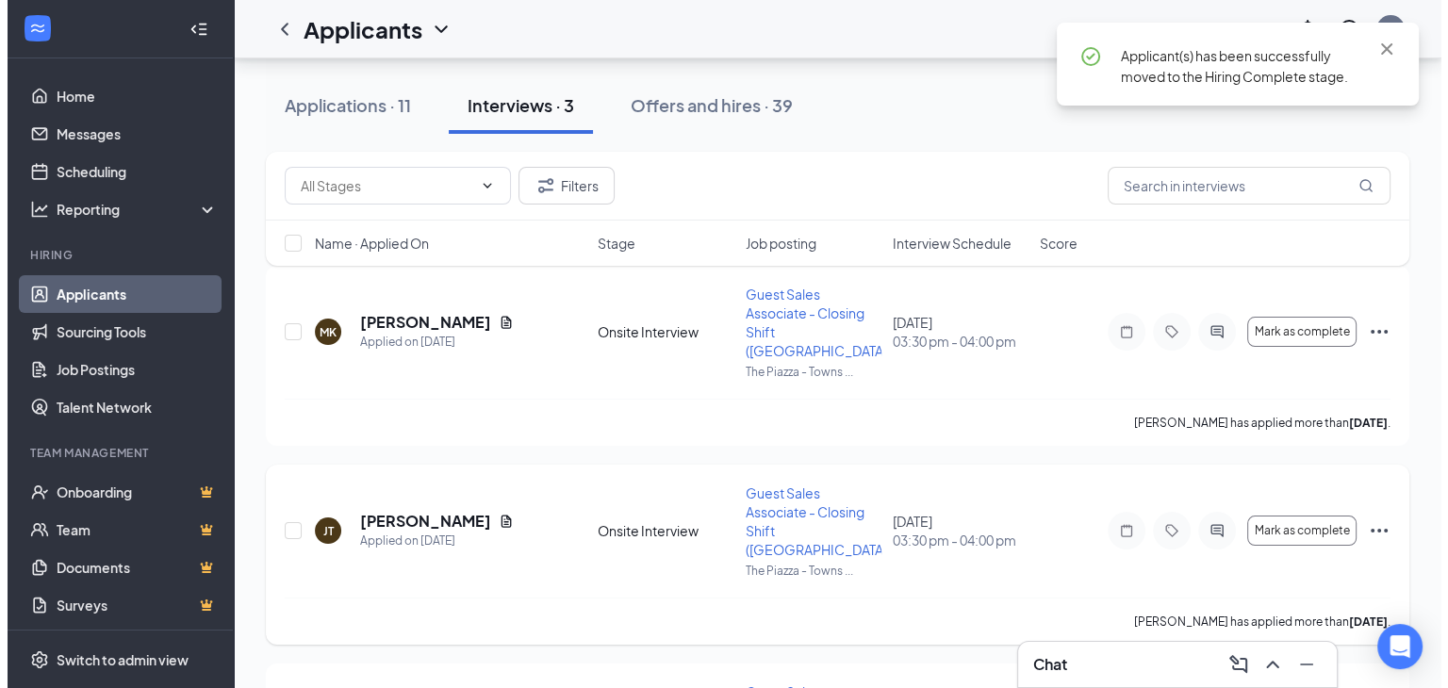
scroll to position [141, 0]
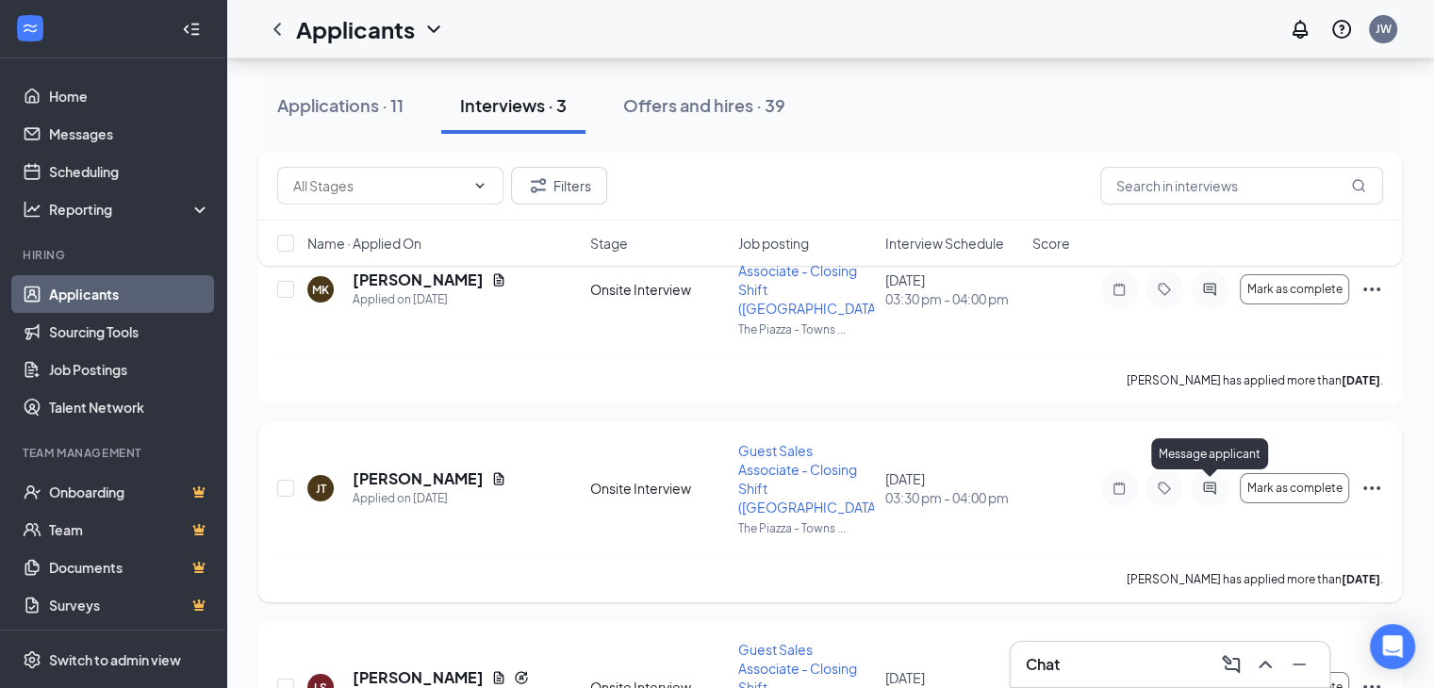
click at [1218, 487] on icon "ActiveChat" at bounding box center [1209, 488] width 23 height 15
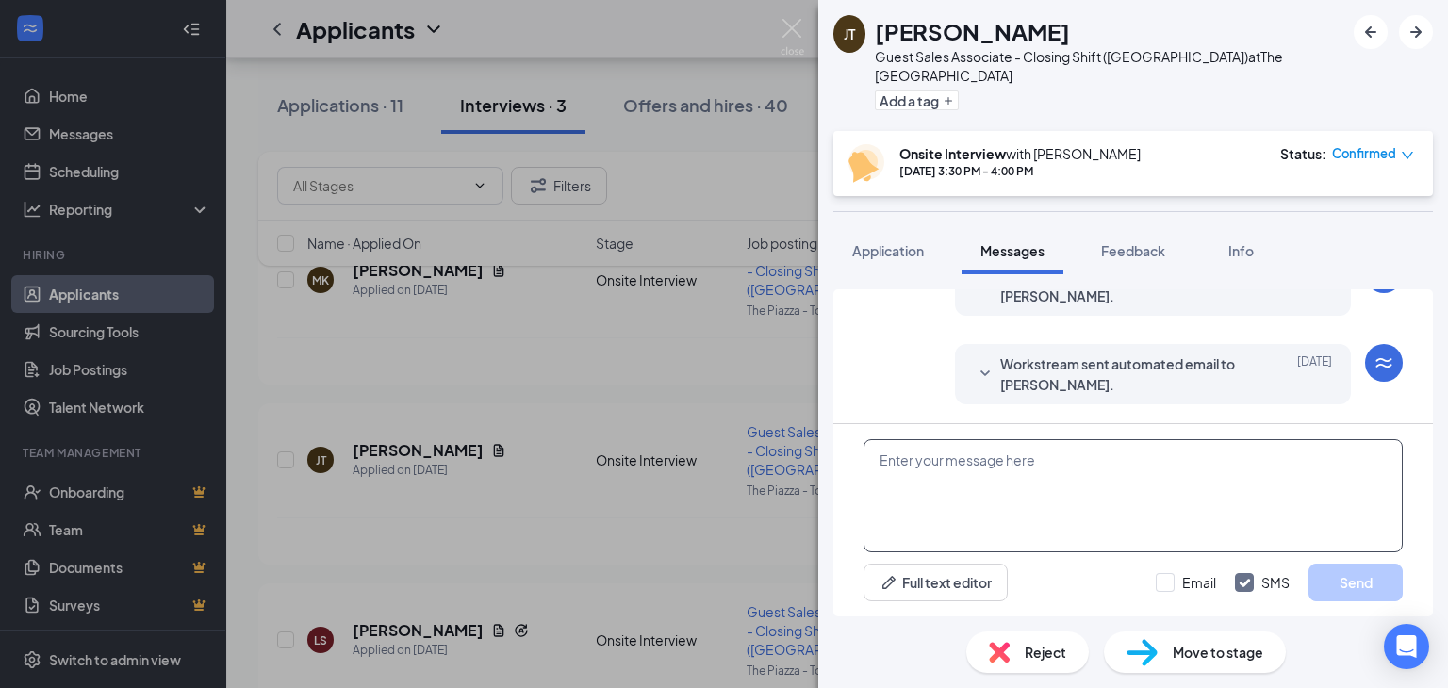
scroll to position [1210, 0]
paste textarea "Good afternoon, [PERSON_NAME], I hope your day is going well! I'm reaching out …"
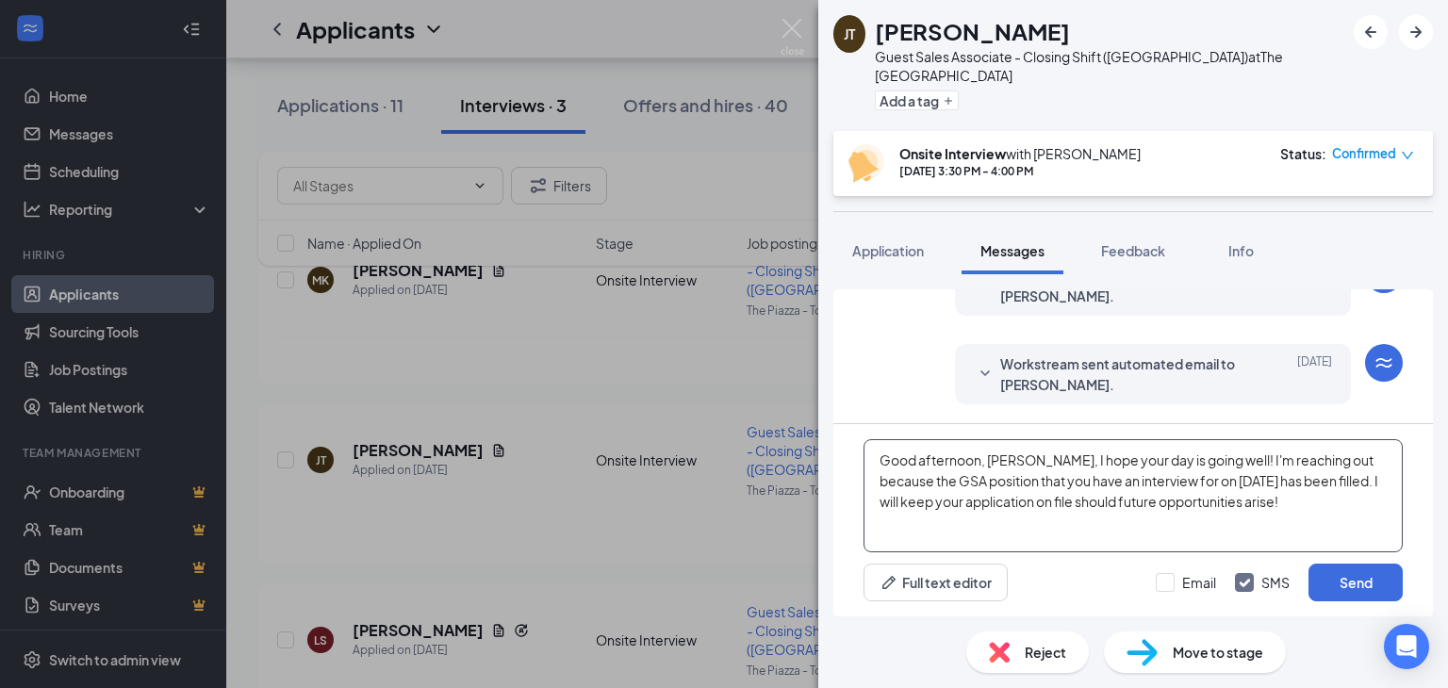
click at [1241, 477] on textarea "Good afternoon, [PERSON_NAME], I hope your day is going well! I'm reaching out …" at bounding box center [1132, 495] width 539 height 113
click at [1005, 458] on textarea "Good afternoon, [PERSON_NAME], I hope your day is going well! I'm reaching out …" at bounding box center [1132, 495] width 539 height 113
type textarea "Good afternoon, [PERSON_NAME], I hope your day is going well! I'm reaching out …"
click at [1334, 574] on button "Send" at bounding box center [1355, 583] width 94 height 38
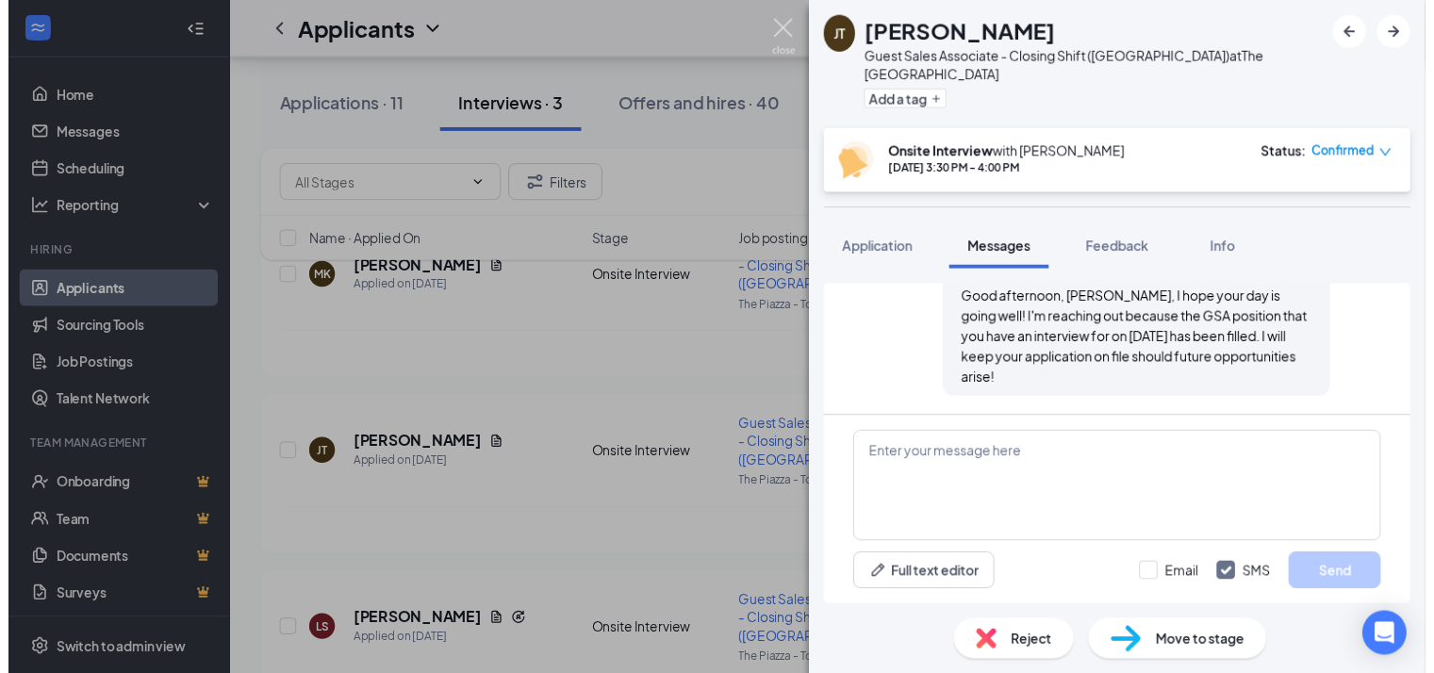
scroll to position [1392, 0]
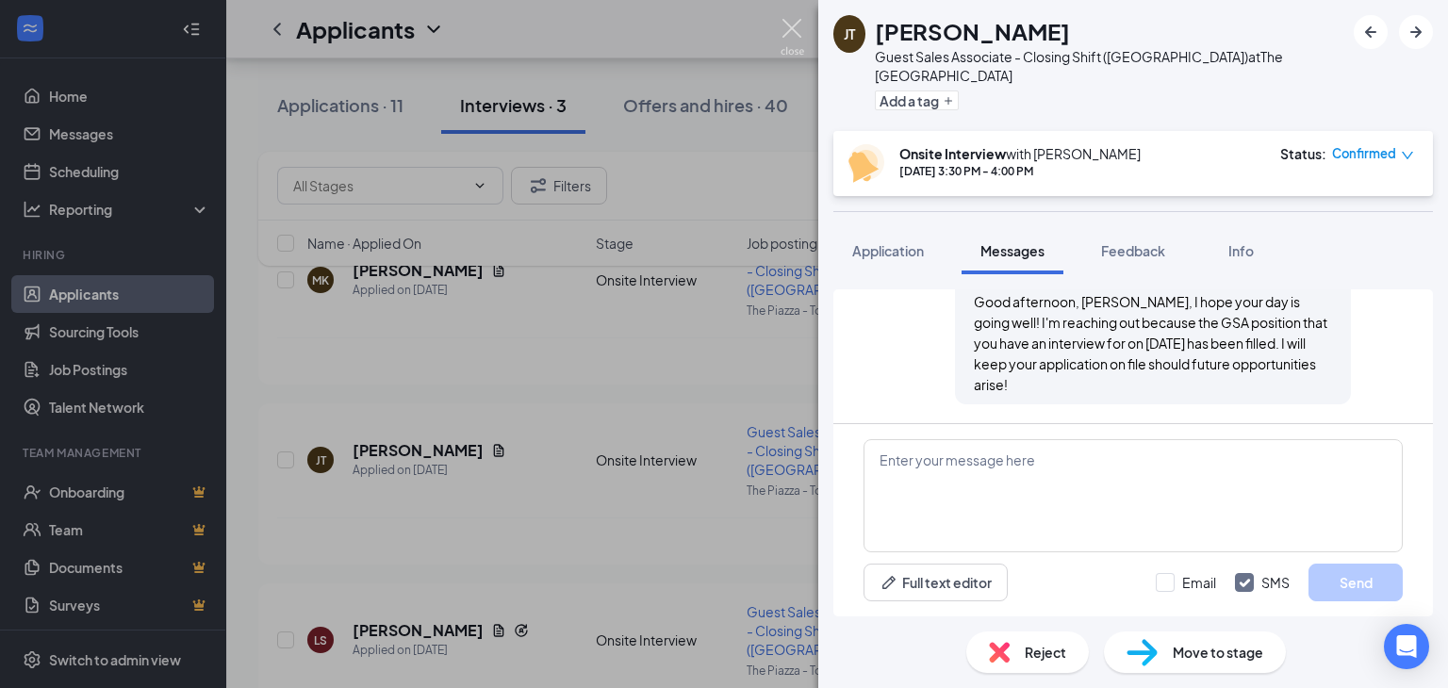
click at [785, 31] on img at bounding box center [792, 37] width 24 height 37
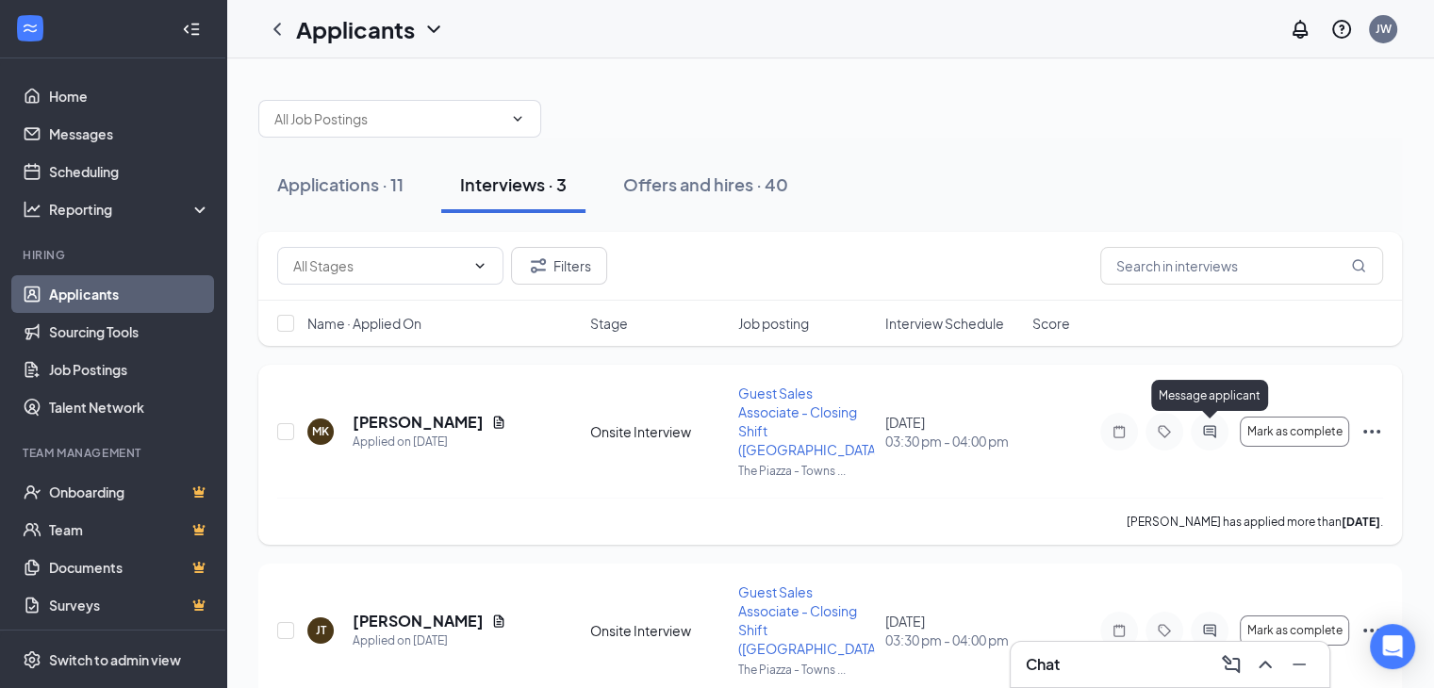
click at [1207, 432] on icon "ActiveChat" at bounding box center [1209, 431] width 23 height 15
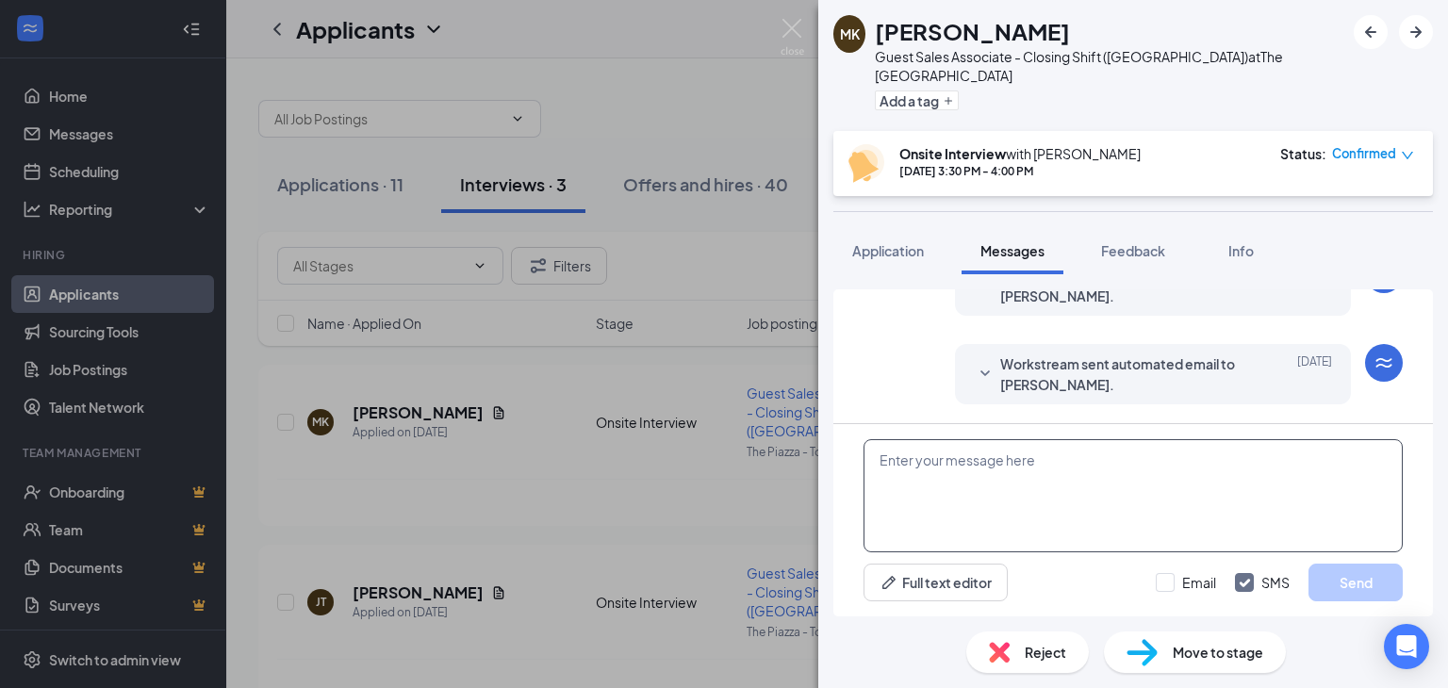
scroll to position [910, 0]
paste textarea "Good afternoon, [PERSON_NAME], I hope your day is going well! I'm reaching out …"
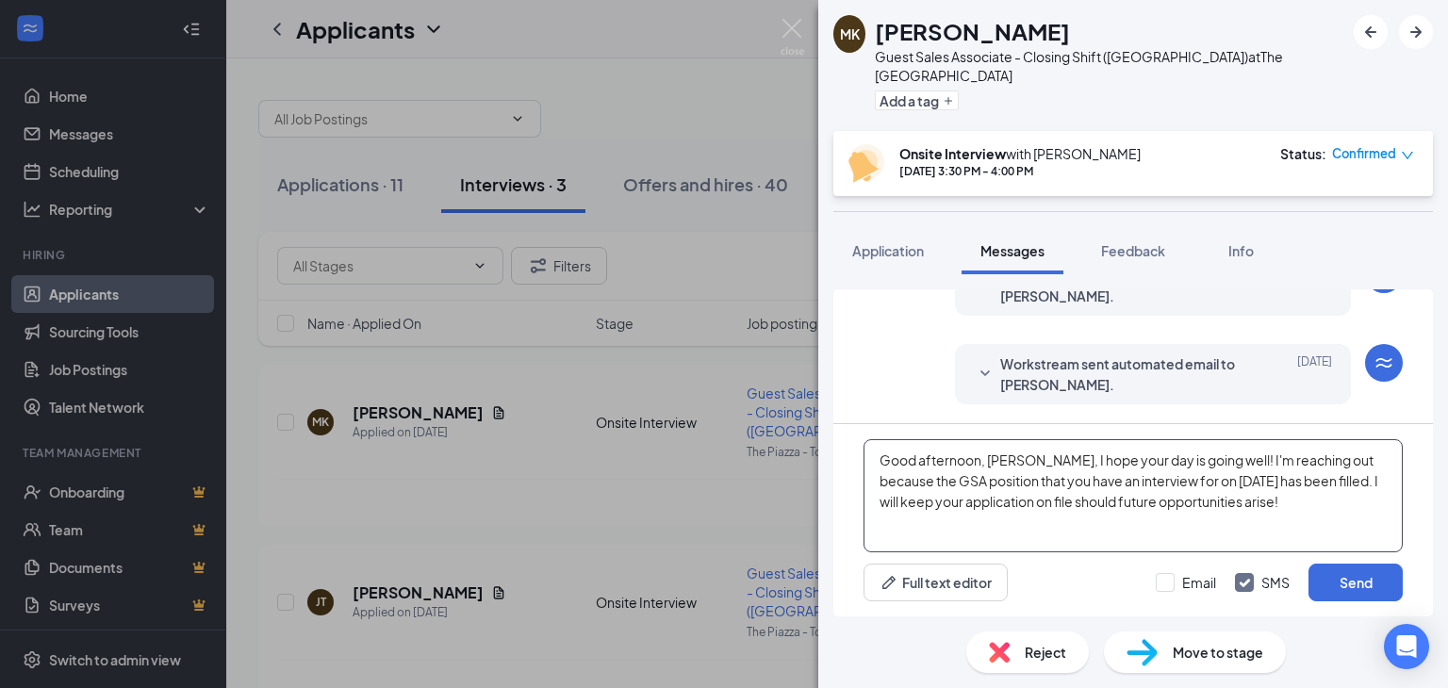
click at [1010, 451] on textarea "Good afternoon, [PERSON_NAME], I hope your day is going well! I'm reaching out …" at bounding box center [1132, 495] width 539 height 113
type textarea "Good afternoon, [PERSON_NAME], I hope your day is going well! I'm reaching out …"
click at [1341, 578] on button "Send" at bounding box center [1355, 583] width 94 height 38
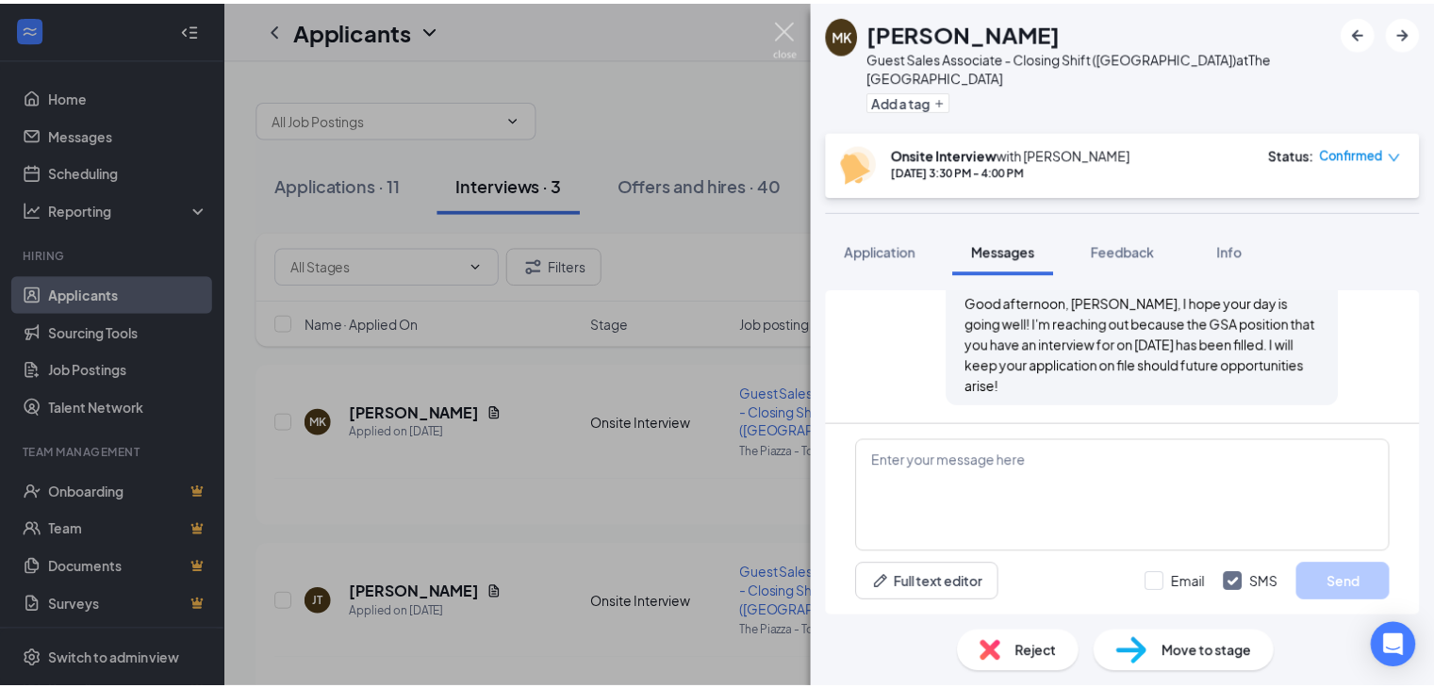
scroll to position [1093, 0]
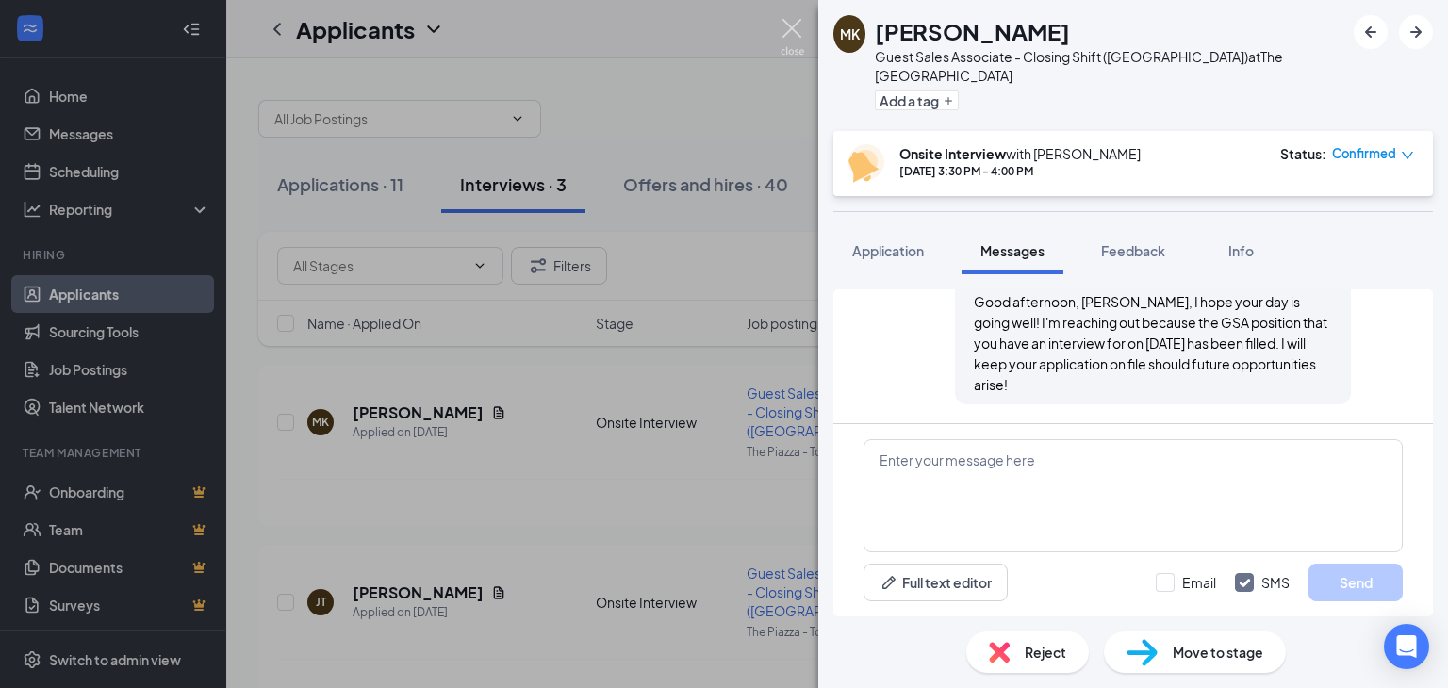
click at [791, 29] on img at bounding box center [792, 37] width 24 height 37
